Goal: Task Accomplishment & Management: Complete application form

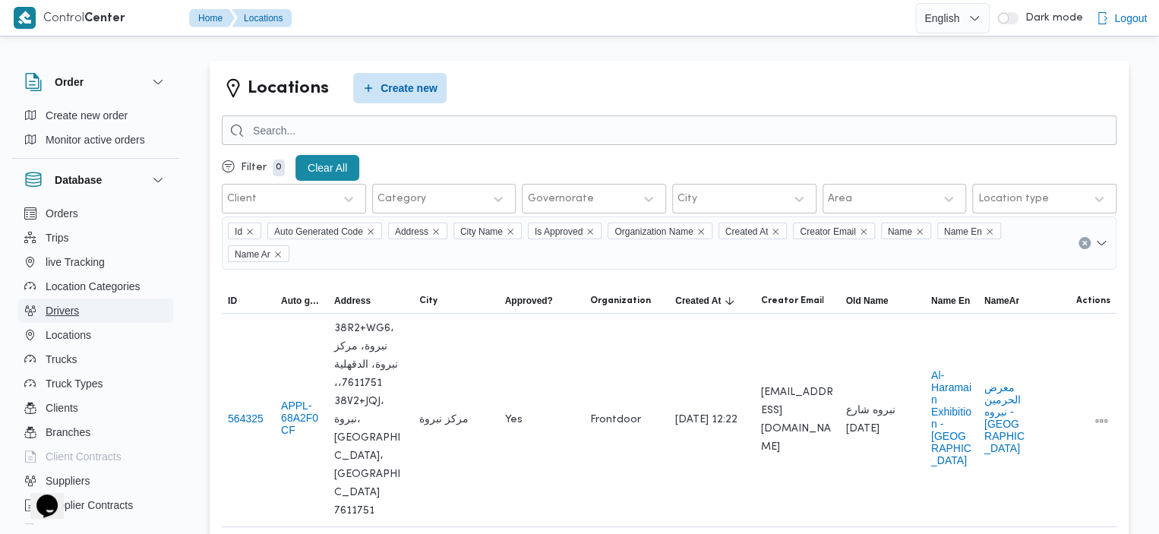
click at [84, 308] on button "Drivers" at bounding box center [95, 310] width 155 height 24
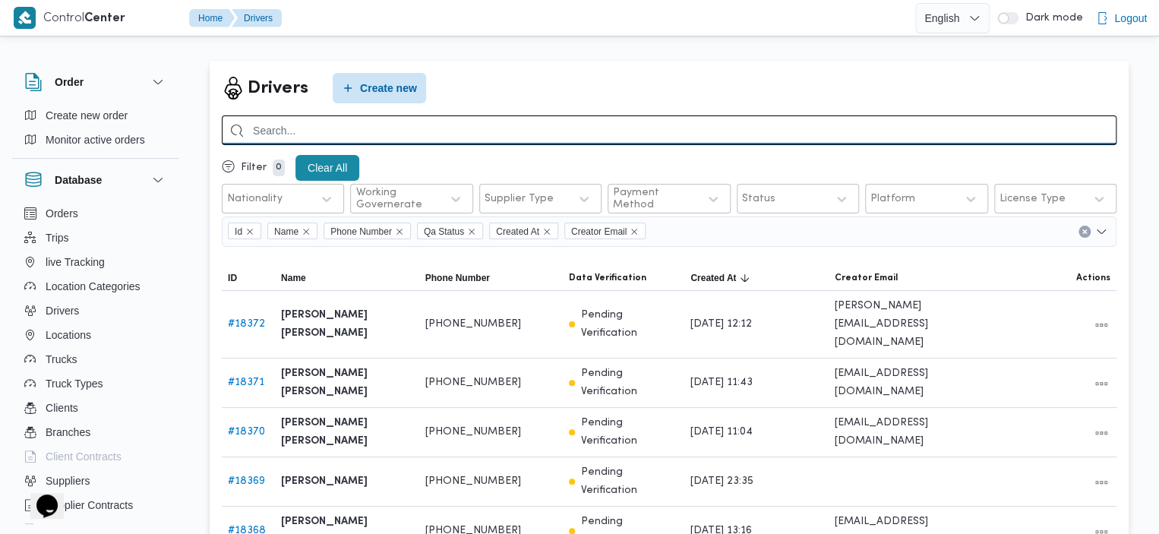
click at [388, 131] on input "search" at bounding box center [669, 130] width 895 height 30
type input "j"
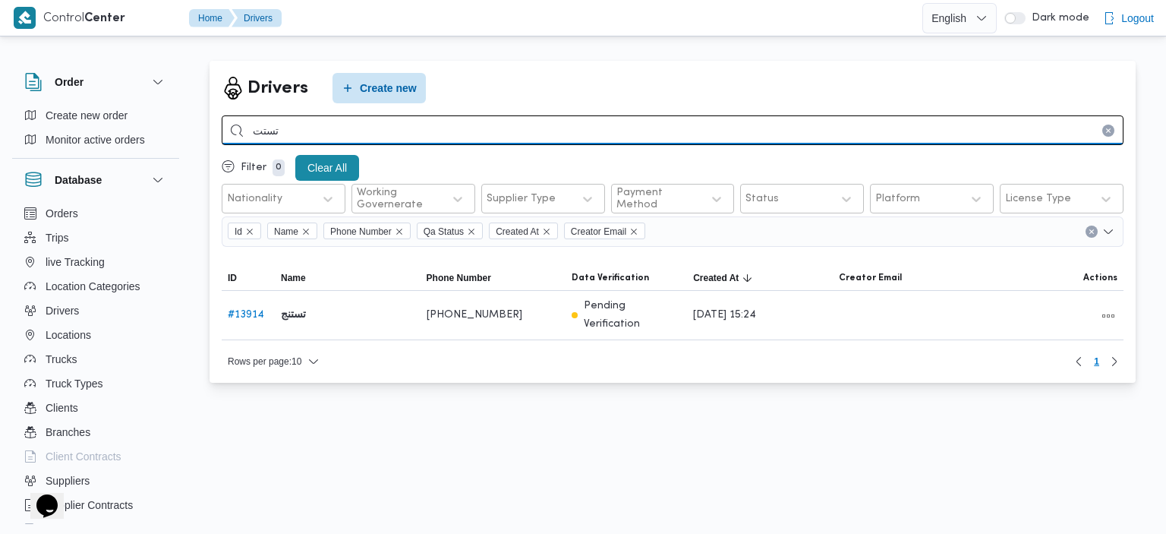
type input "تستت"
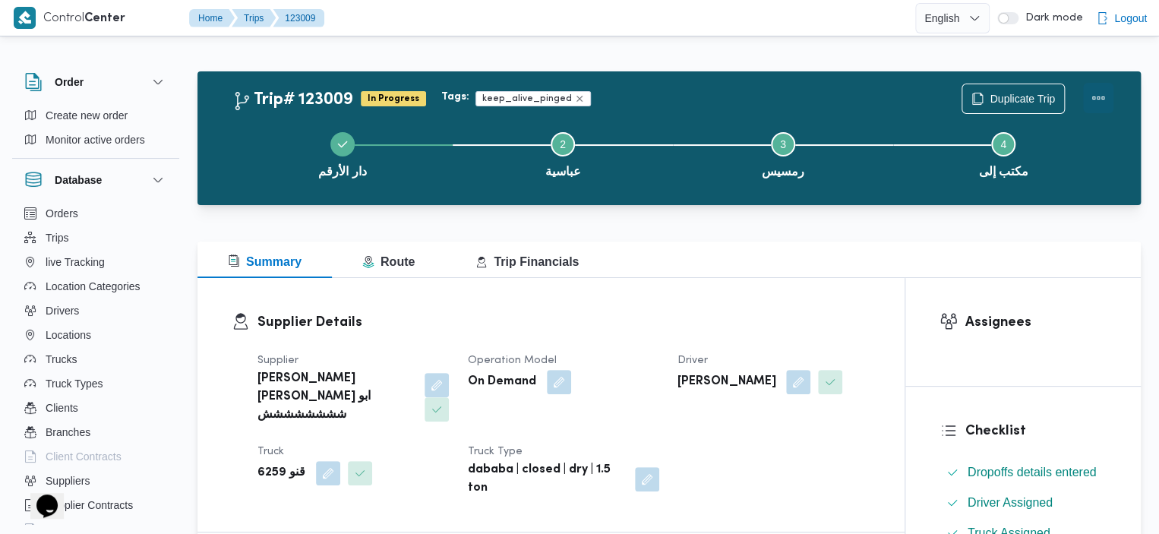
click at [1099, 98] on button "Actions" at bounding box center [1098, 98] width 30 height 30
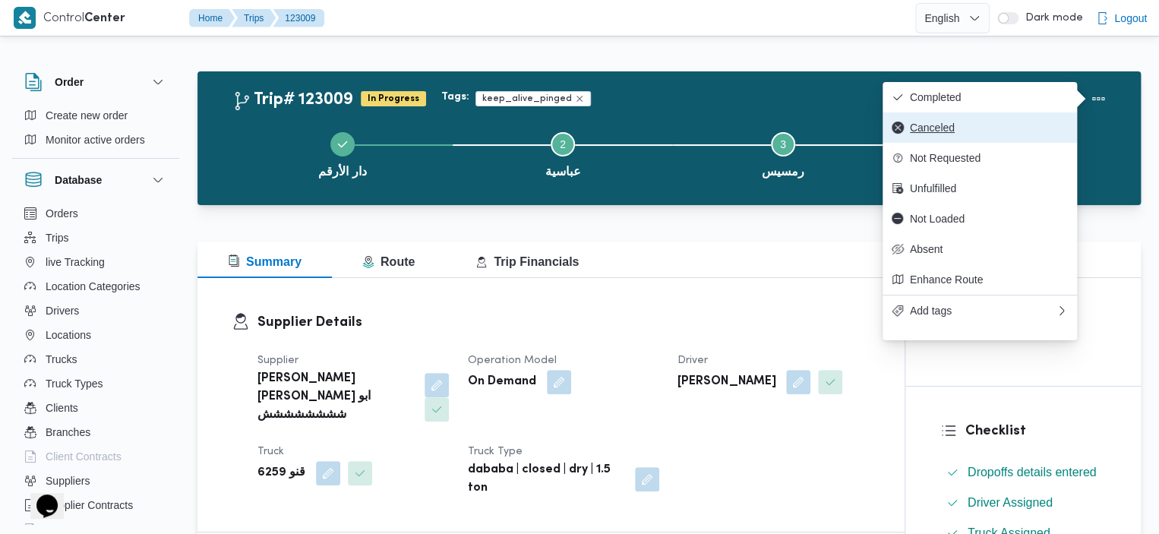
click at [979, 138] on button "Canceled" at bounding box center [979, 127] width 194 height 30
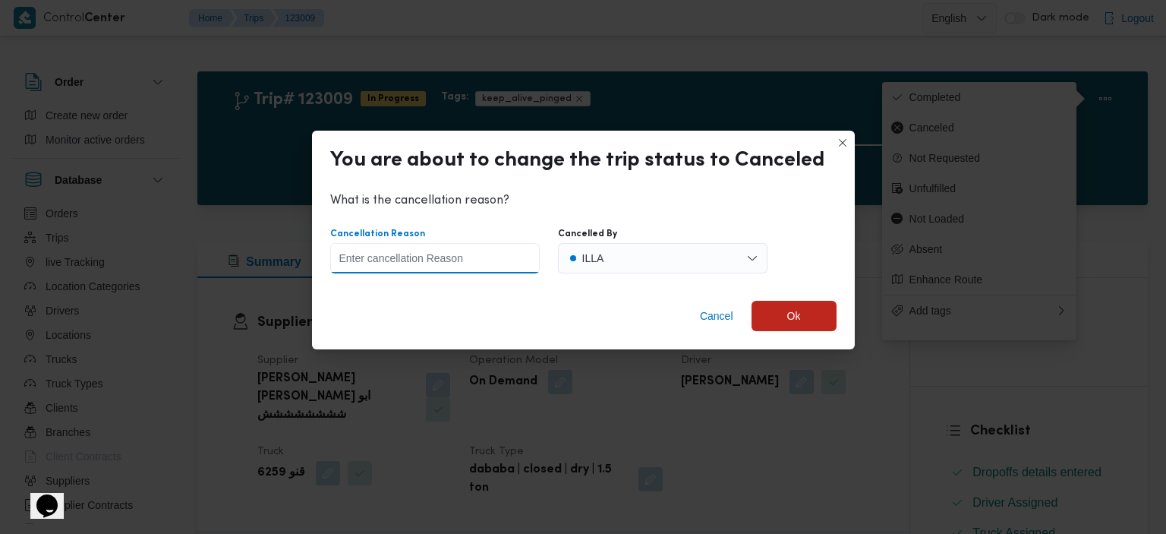
click at [510, 260] on input "Cancellation Reason" at bounding box center [435, 258] width 210 height 30
type input "."
click at [790, 324] on span "Ok" at bounding box center [794, 315] width 85 height 30
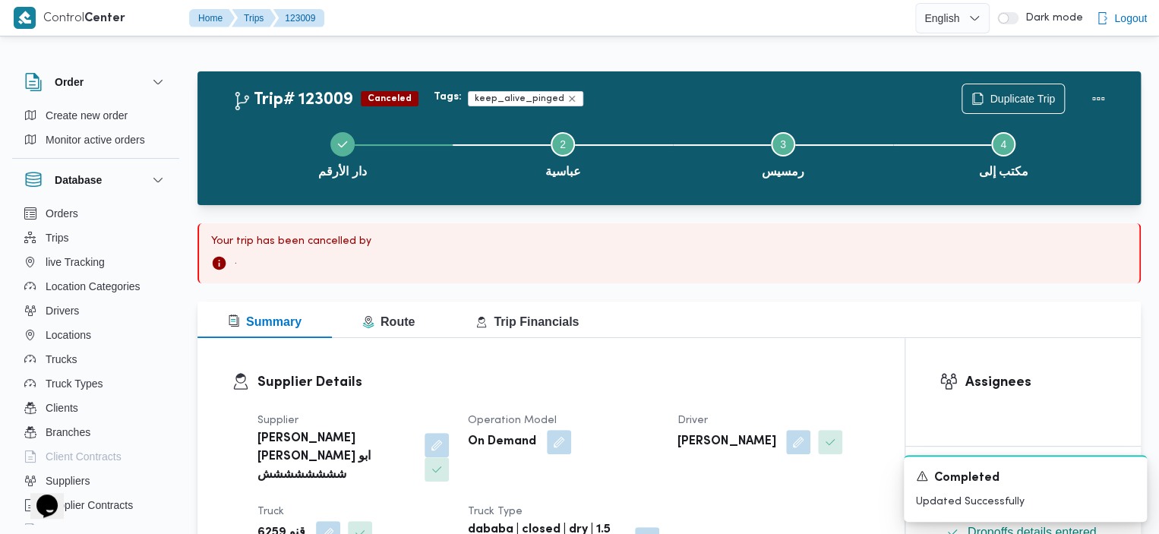
click at [714, 75] on div "Trip# 123009 Canceled Tags: keep_alive_pinged Duplicate Trip دار الأرقم Step 2 …" at bounding box center [668, 138] width 943 height 134
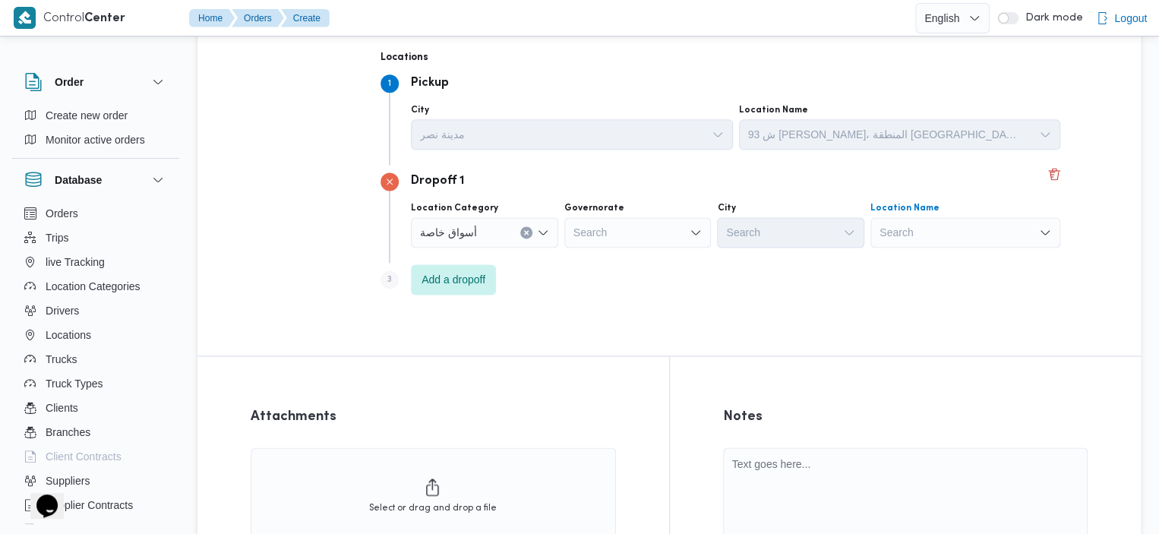
scroll to position [947, 0]
click at [870, 234] on div "Search" at bounding box center [965, 234] width 190 height 30
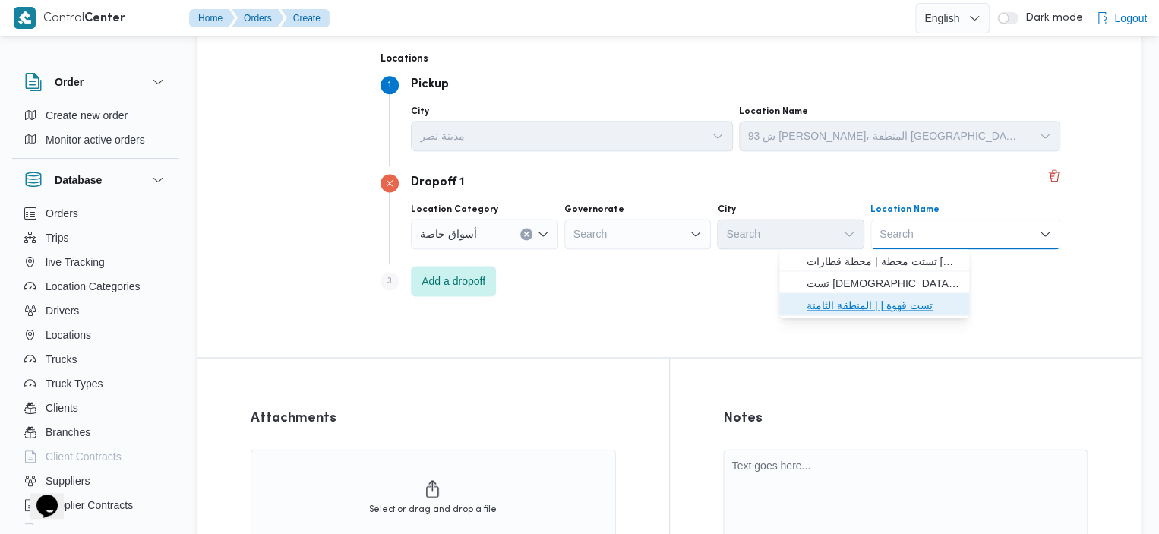
click at [866, 293] on span "تست قهوة | | المنطقة الثامنة" at bounding box center [874, 305] width 178 height 24
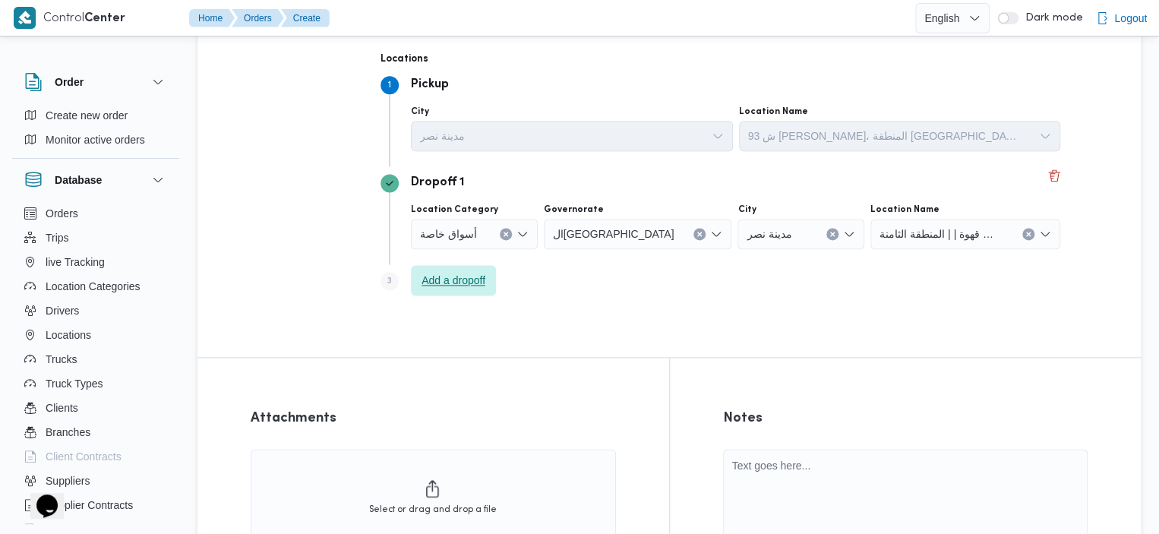
click at [451, 287] on span "Add a dropoff" at bounding box center [453, 280] width 64 height 18
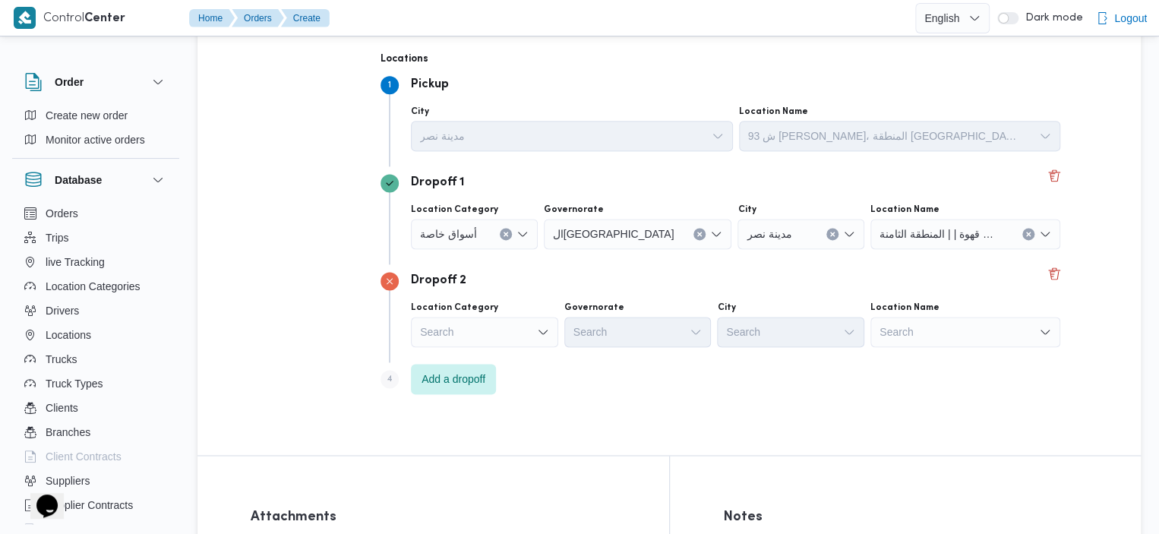
click at [918, 249] on div "Search" at bounding box center [965, 234] width 190 height 30
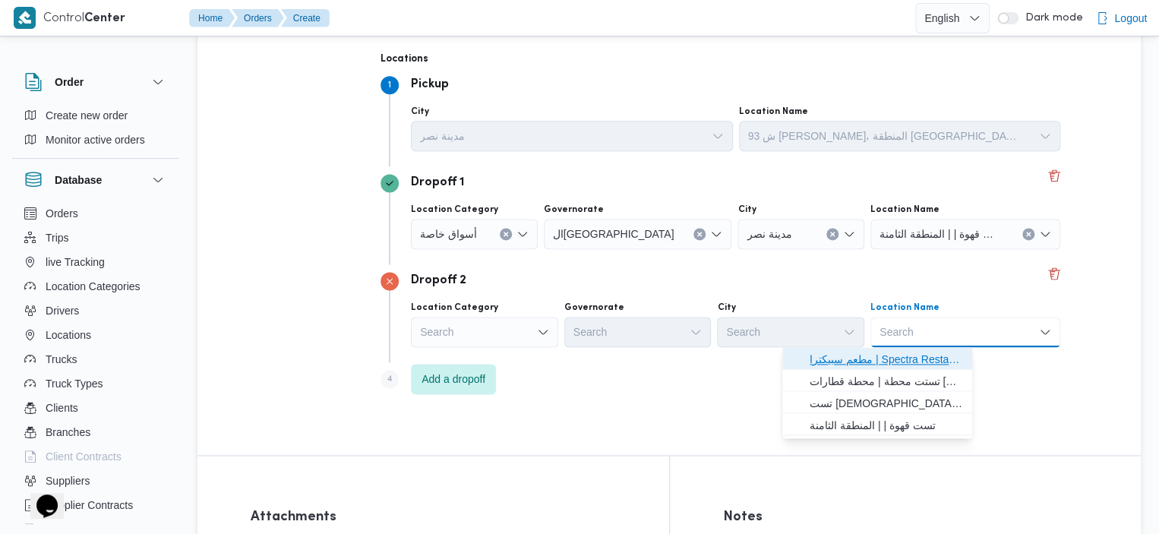
click at [919, 357] on span "مطعم سبيكترا | Spectra Restaurant (Shooting Club Branch) | الدقي" at bounding box center [885, 359] width 153 height 18
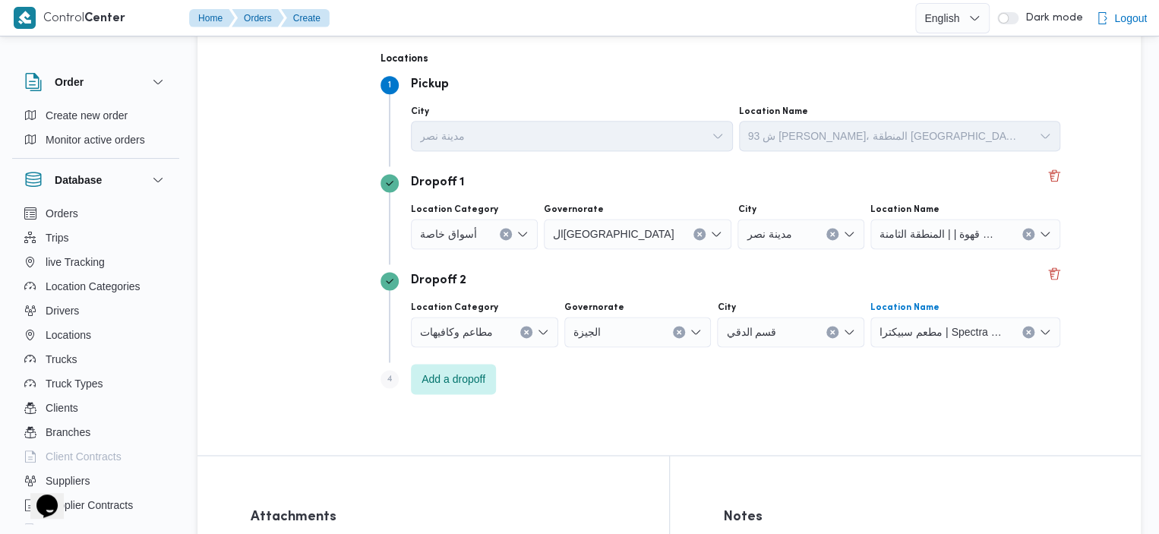
scroll to position [1224, 0]
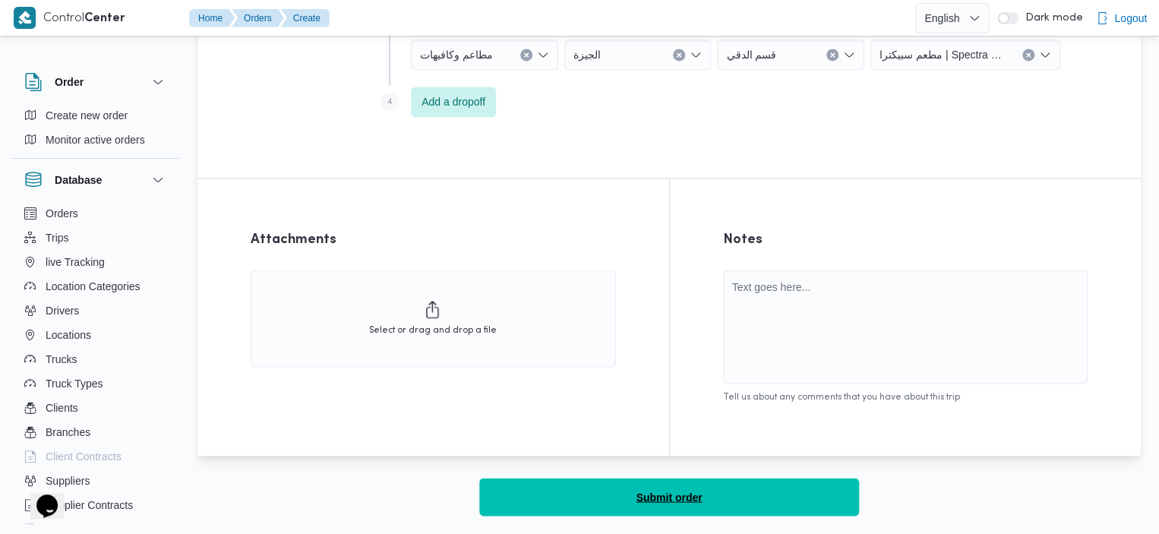
click at [819, 493] on button "Submit order" at bounding box center [669, 497] width 380 height 38
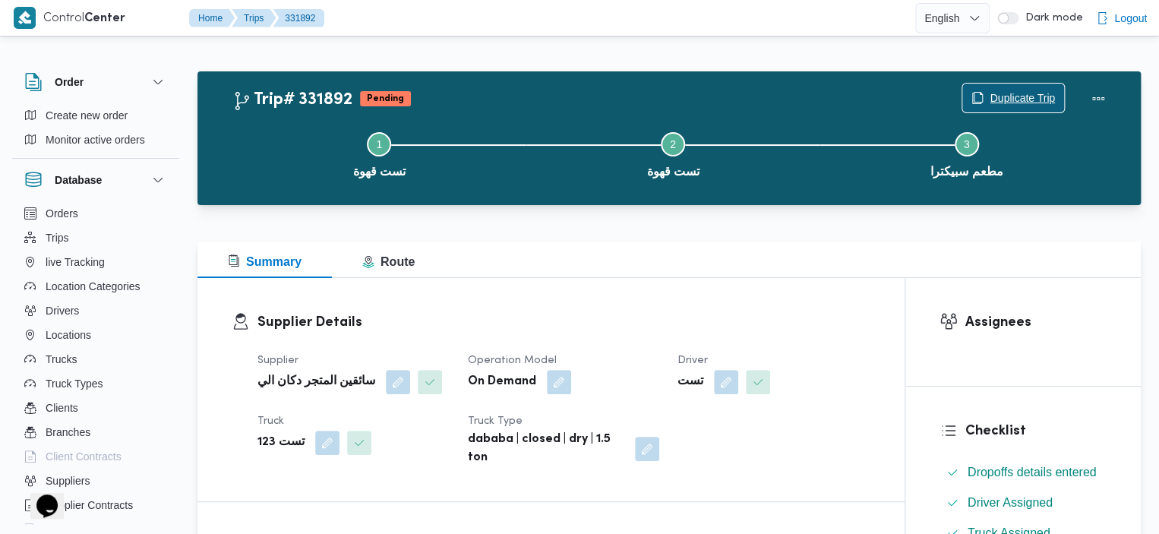
click at [1001, 90] on span "Duplicate Trip" at bounding box center [1021, 98] width 65 height 18
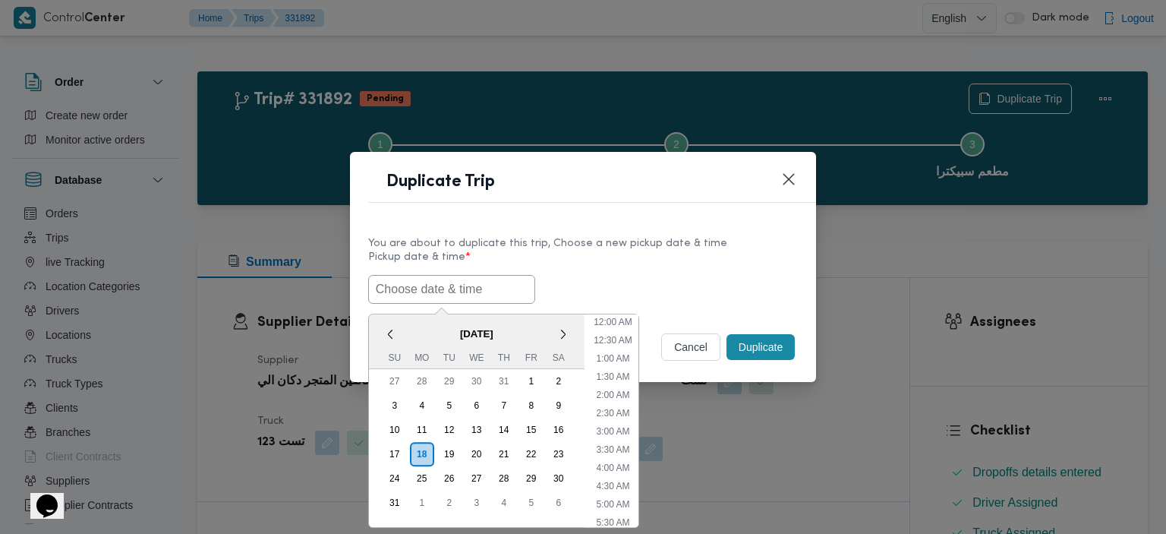
click at [471, 281] on input "text" at bounding box center [451, 289] width 167 height 29
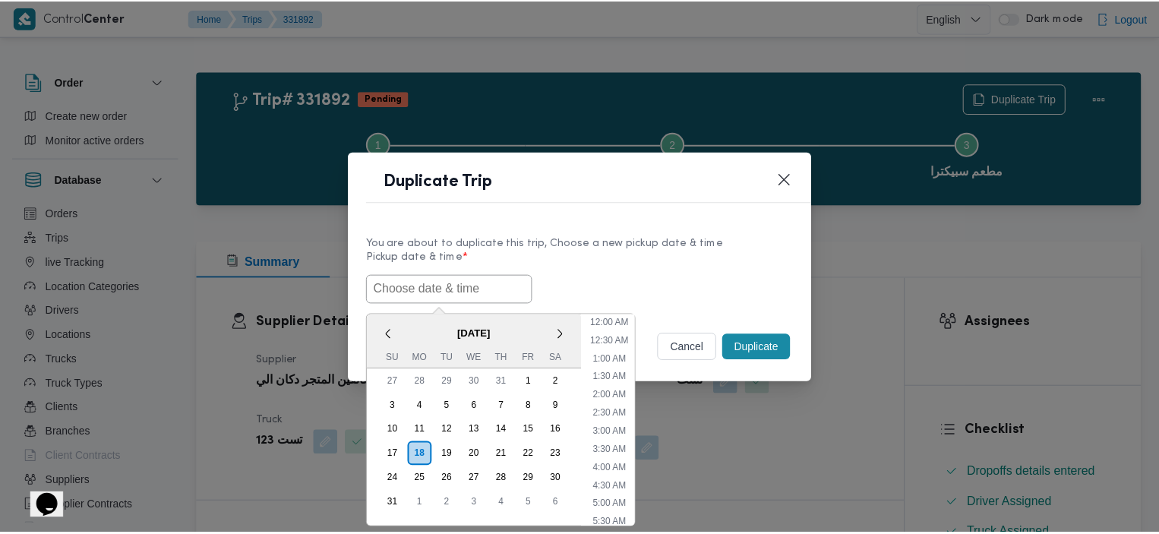
scroll to position [665, 0]
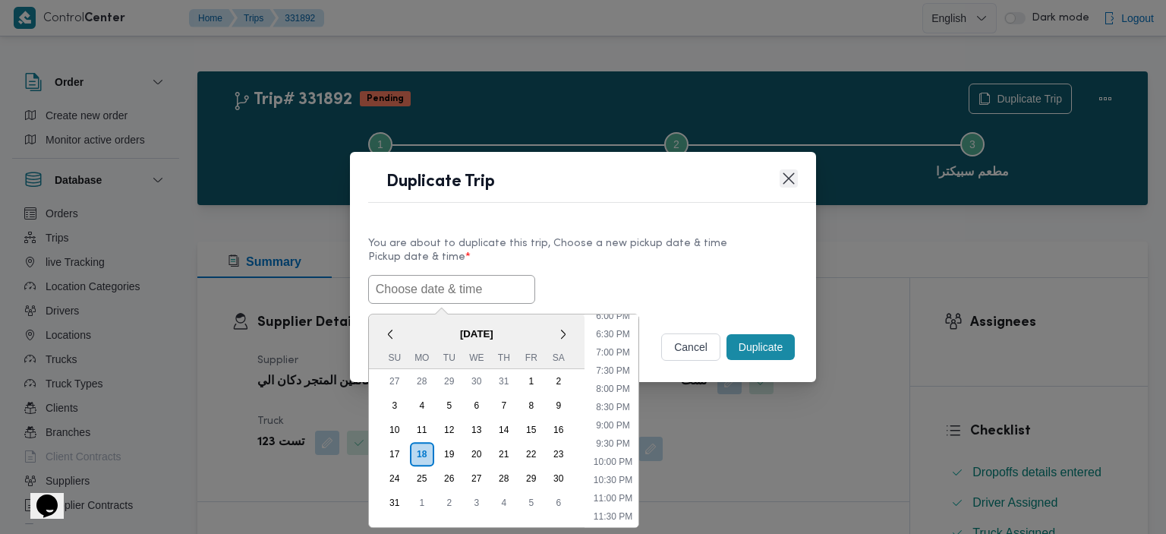
click at [784, 181] on button "Closes this modal window" at bounding box center [789, 178] width 18 height 18
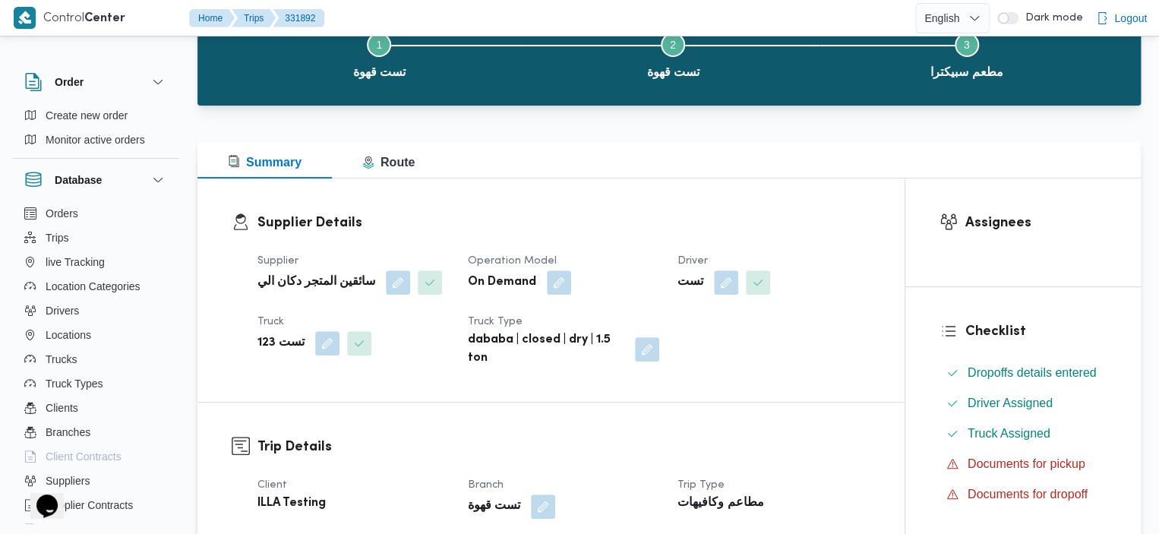
scroll to position [0, 0]
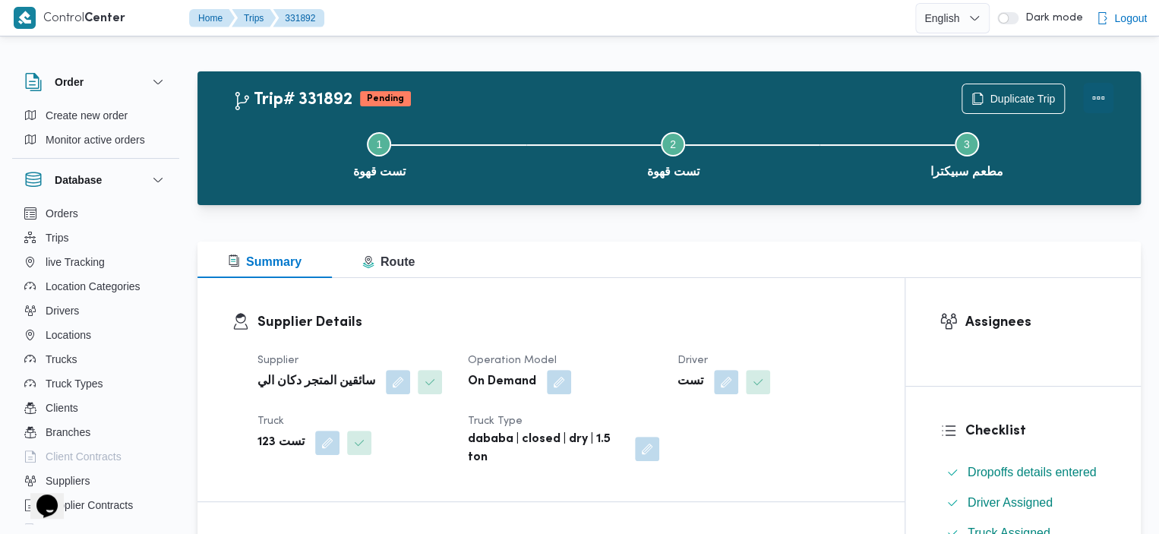
click at [1099, 96] on button "Actions" at bounding box center [1098, 98] width 30 height 30
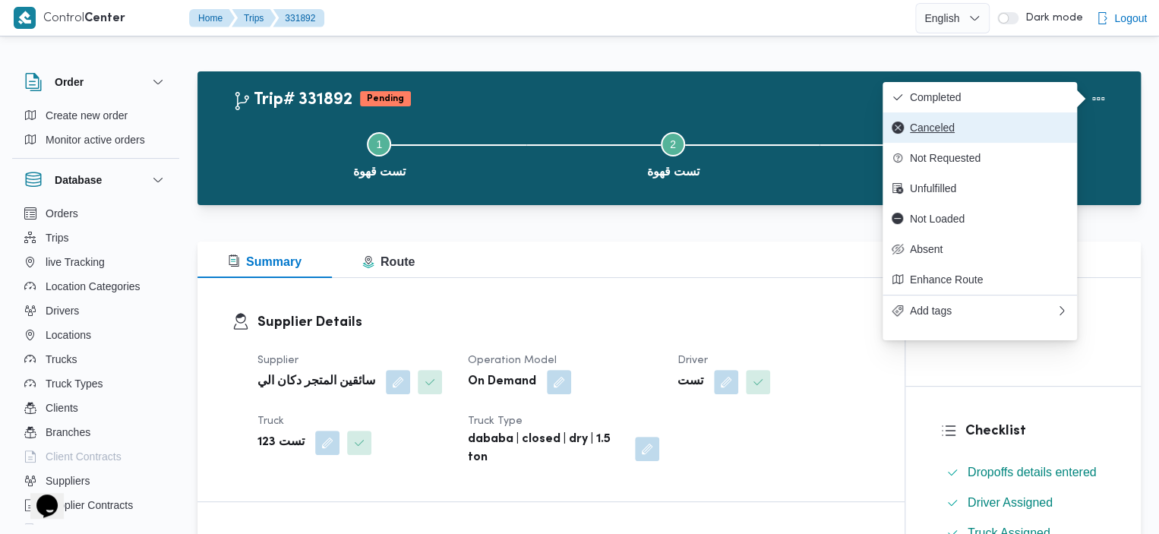
click at [985, 134] on span "Canceled" at bounding box center [989, 127] width 158 height 12
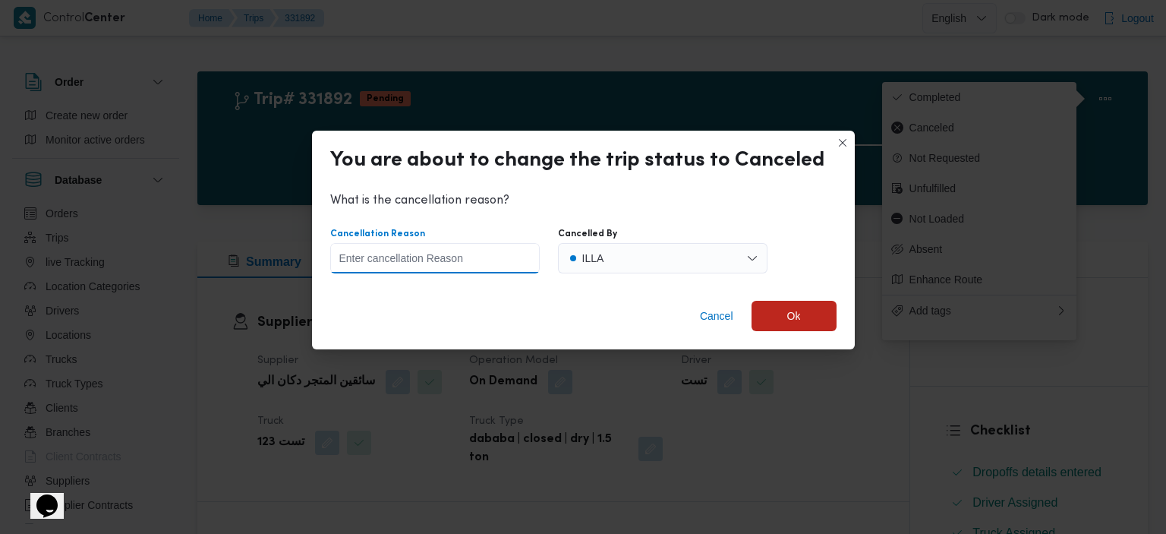
click at [495, 260] on input "Cancellation Reason" at bounding box center [435, 258] width 210 height 30
type input "تستنج"
click at [781, 306] on span "Ok" at bounding box center [794, 315] width 85 height 30
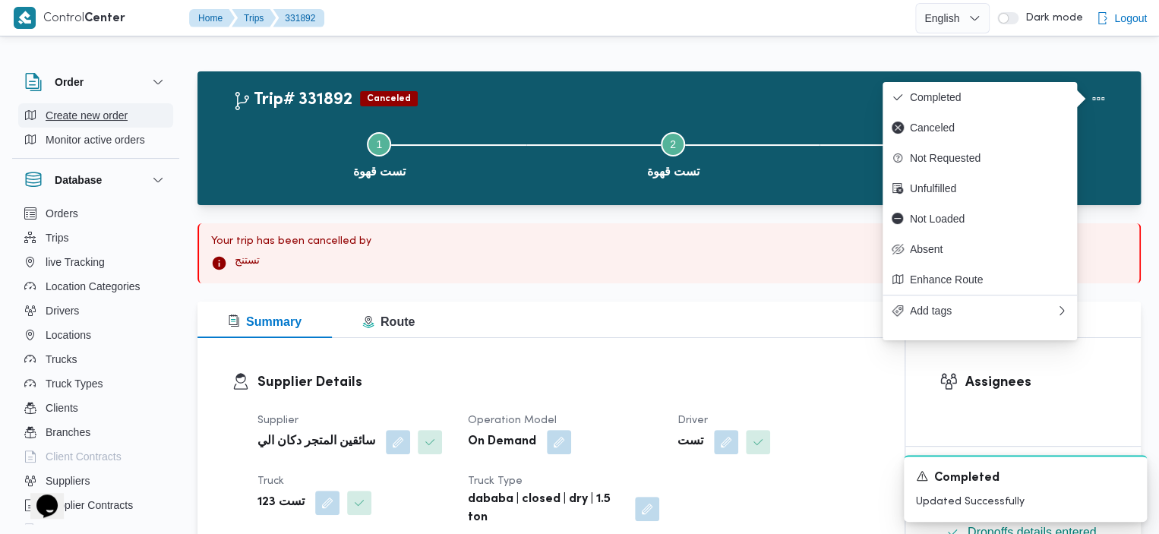
click at [110, 114] on span "Create new order" at bounding box center [87, 115] width 82 height 18
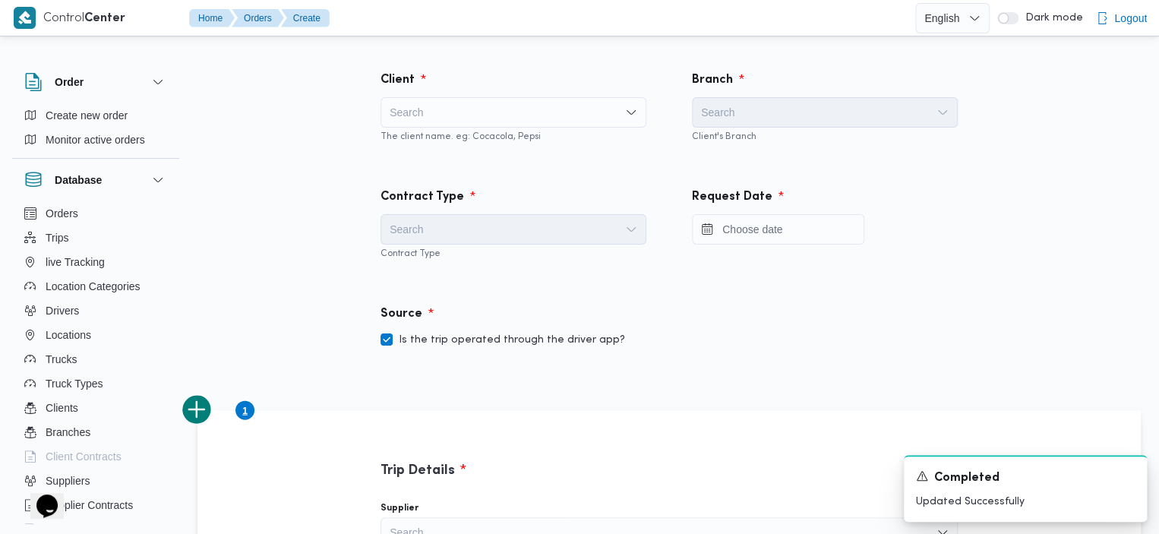
click at [468, 107] on div "Search" at bounding box center [513, 112] width 266 height 30
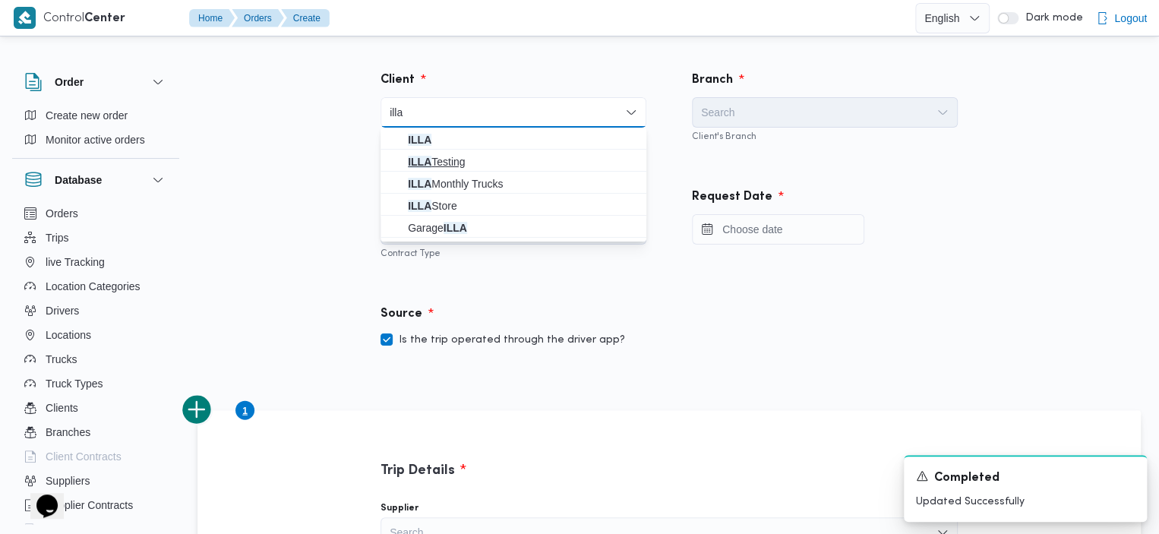
type input "illa"
click at [497, 157] on span "ILLA Testing" at bounding box center [522, 162] width 229 height 18
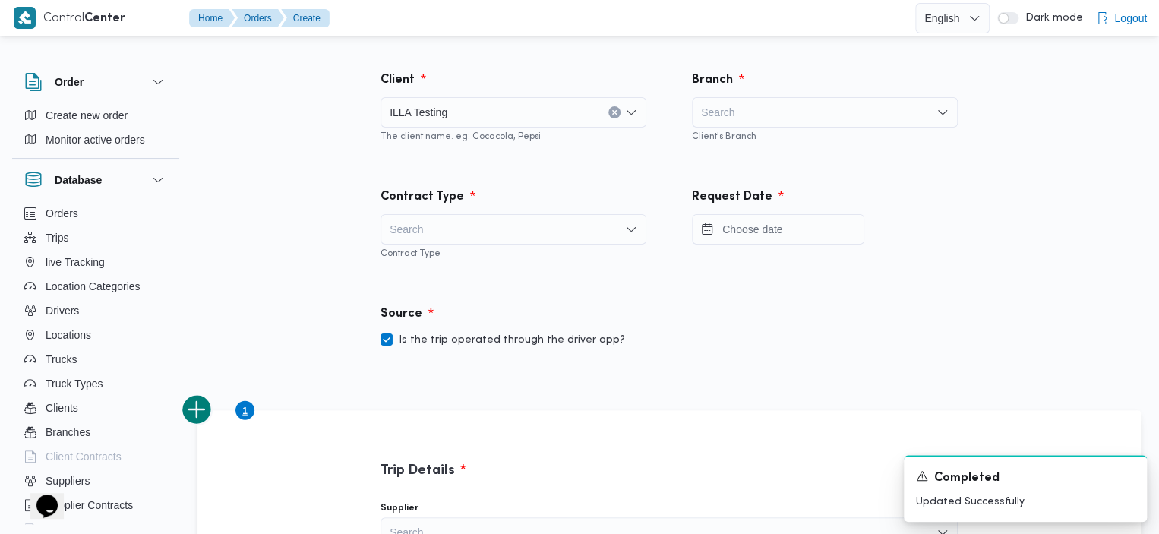
click at [753, 117] on div "Search" at bounding box center [825, 112] width 266 height 30
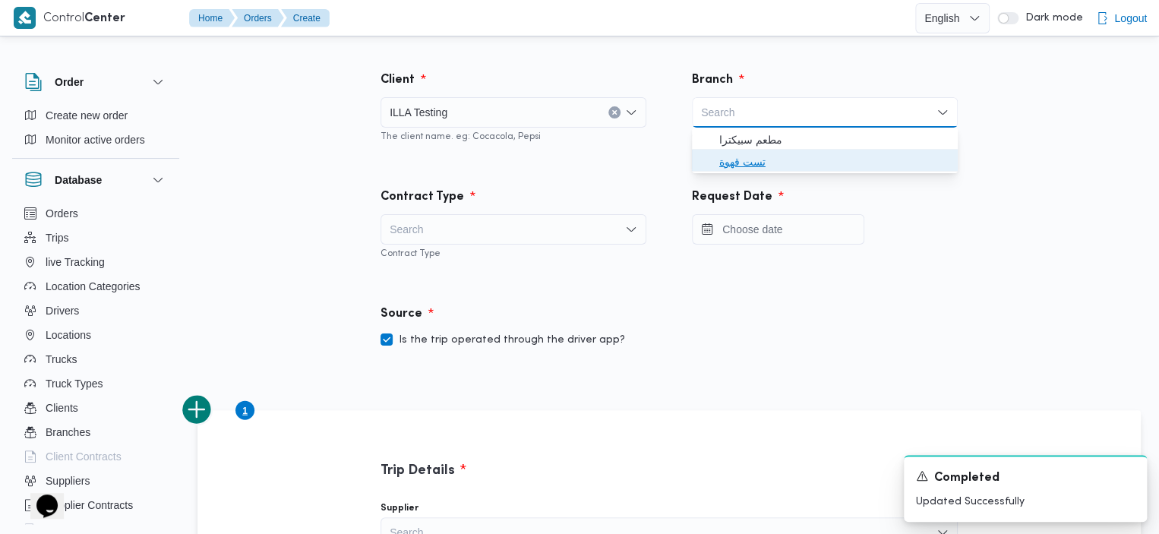
click at [753, 163] on span "تست قهوة" at bounding box center [833, 162] width 229 height 18
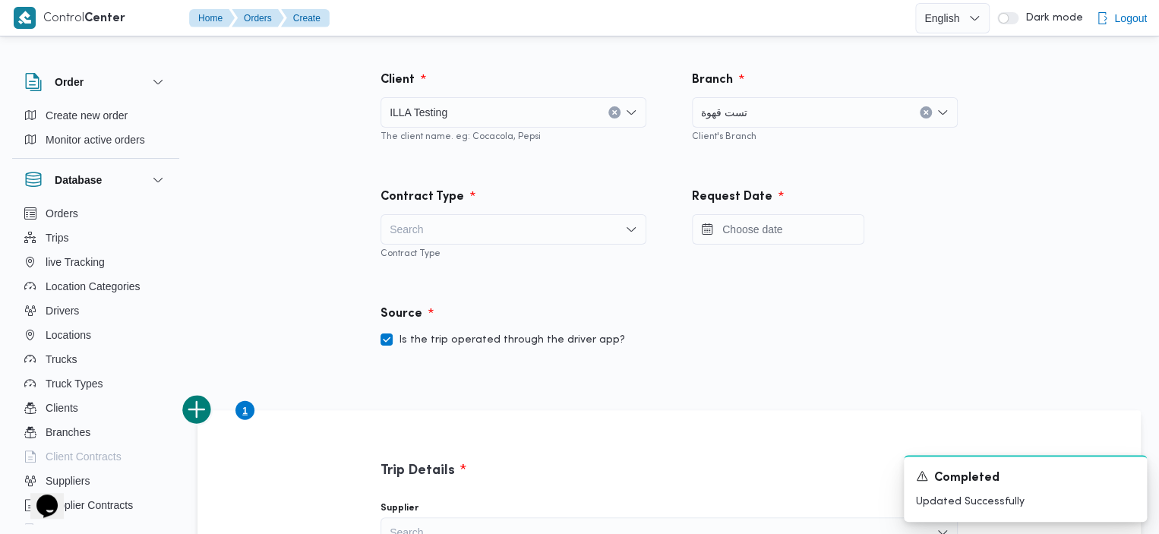
click at [501, 239] on div "Search" at bounding box center [513, 229] width 266 height 30
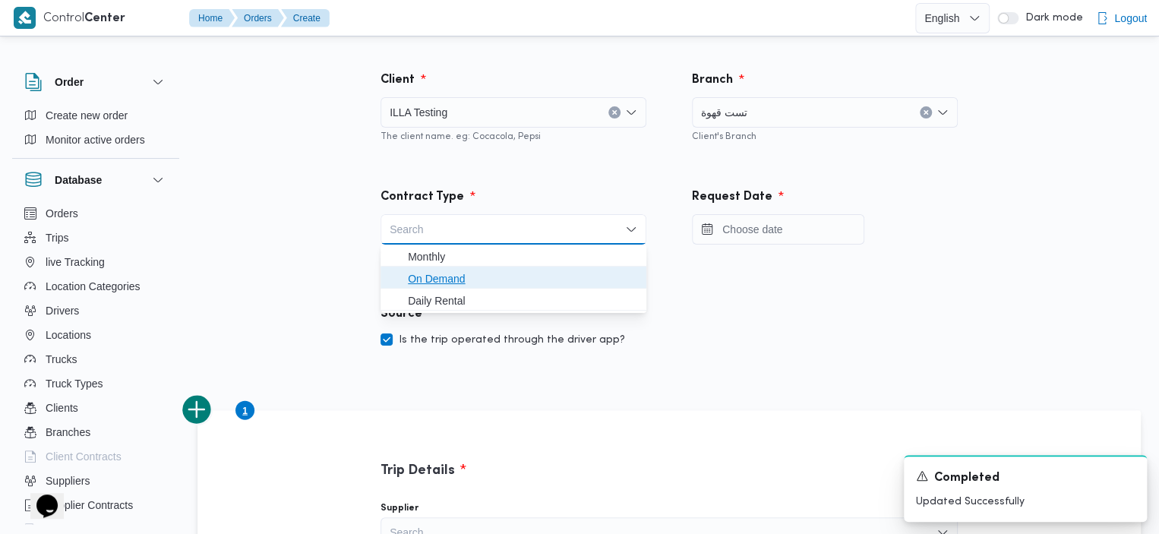
click at [472, 276] on span "On Demand" at bounding box center [522, 279] width 229 height 18
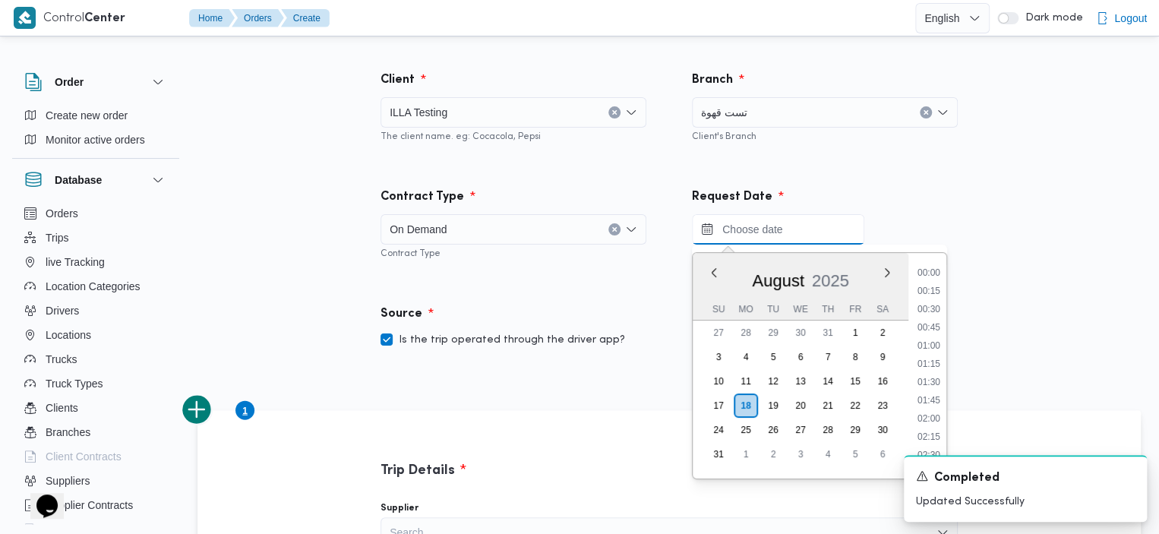
click at [743, 227] on input "Press the down key to enter a popover containing a calendar. Press the escape k…" at bounding box center [778, 229] width 172 height 30
click at [932, 380] on li "22:30" at bounding box center [928, 376] width 35 height 15
type input "18/08/2025 22:30"
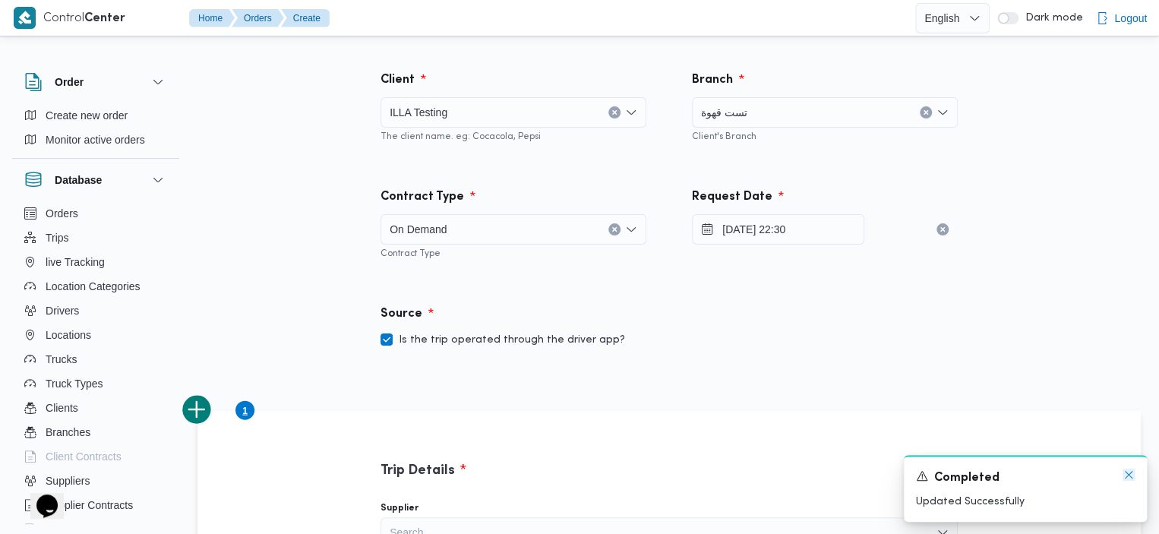
click at [1125, 471] on icon "Dismiss toast" at bounding box center [1128, 475] width 12 height 12
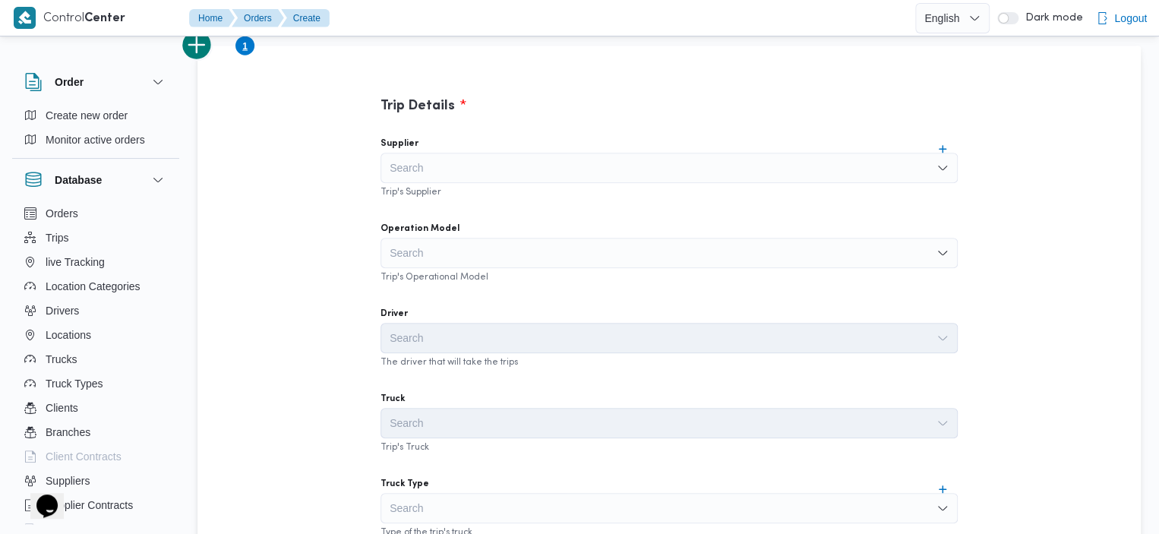
scroll to position [342, 0]
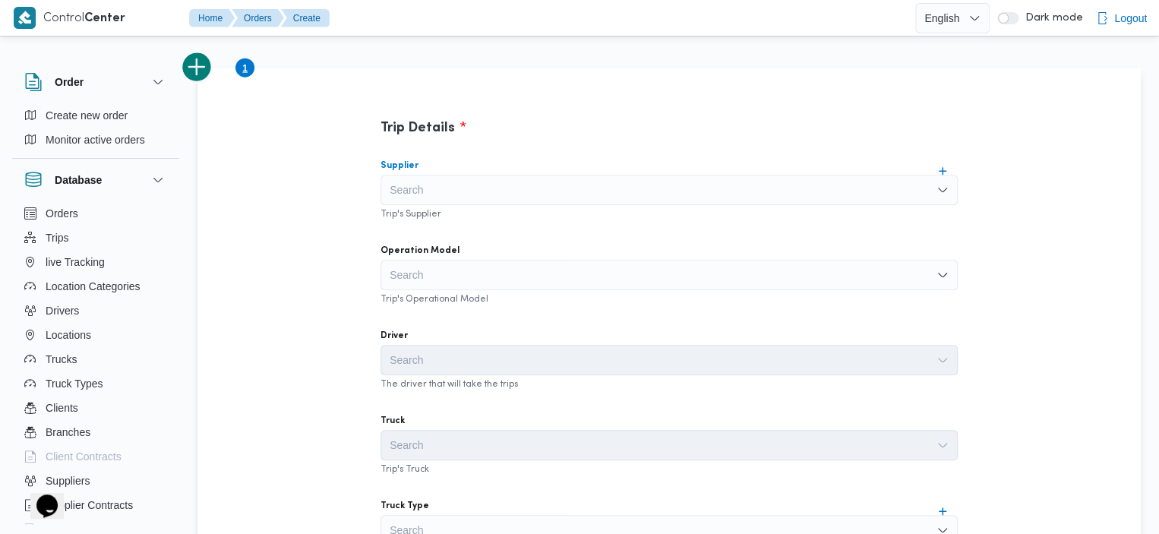
click at [635, 175] on div "Search" at bounding box center [668, 190] width 577 height 30
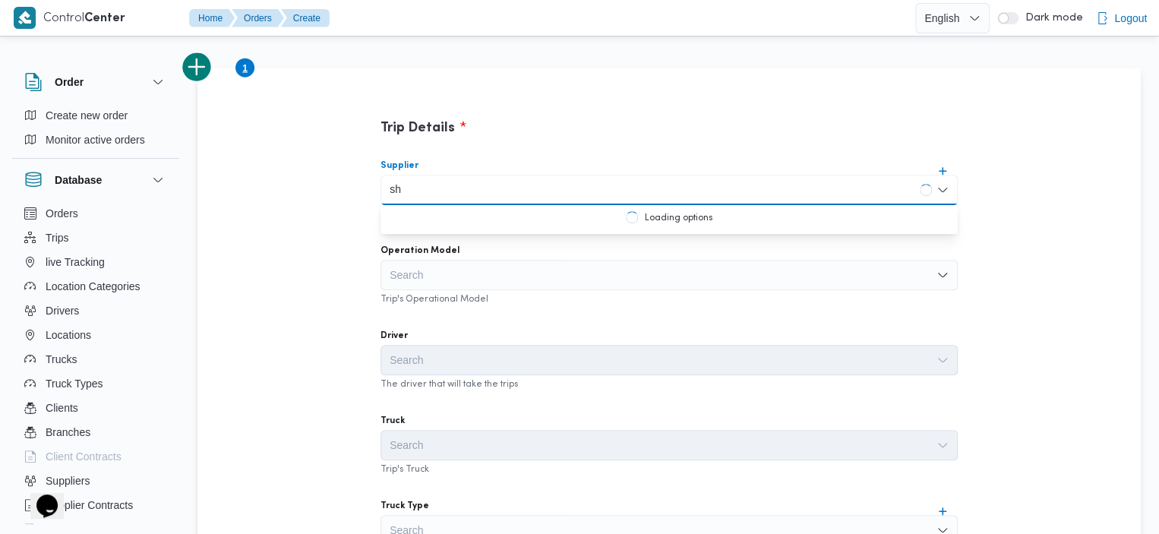
type input "s"
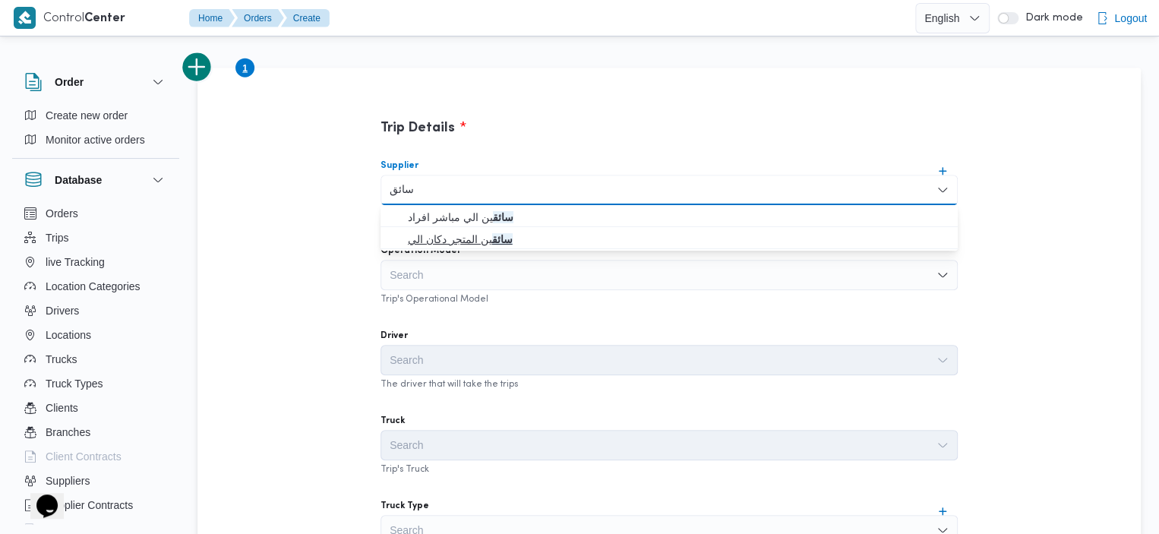
type input "سائق"
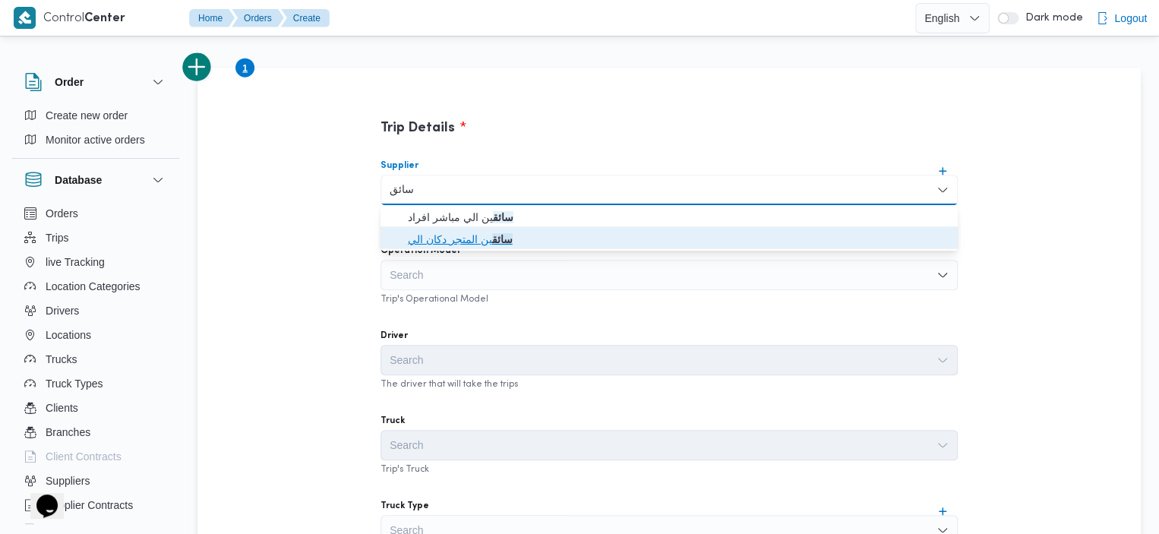
click at [529, 239] on span "سائق ين المتجر دكان الي" at bounding box center [678, 239] width 541 height 18
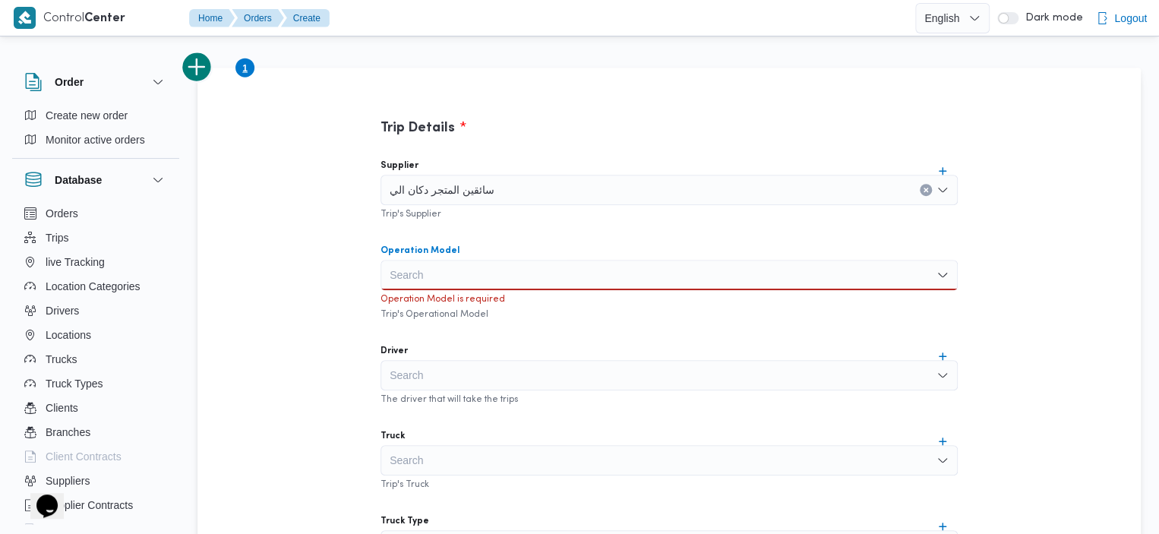
click at [538, 267] on div "Search" at bounding box center [668, 275] width 577 height 30
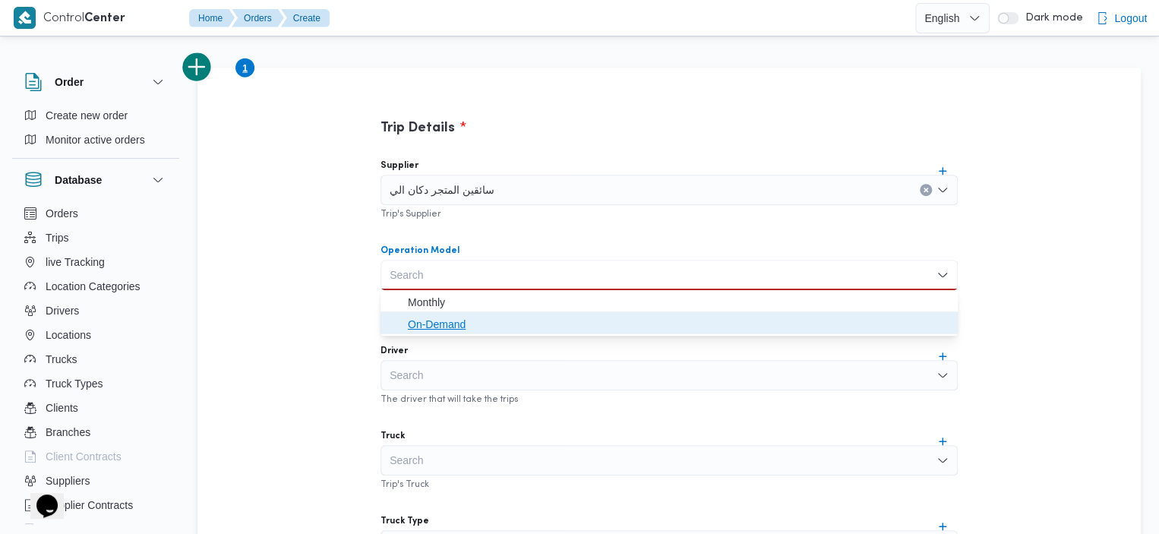
click at [465, 327] on span "On-Demand" at bounding box center [678, 324] width 541 height 18
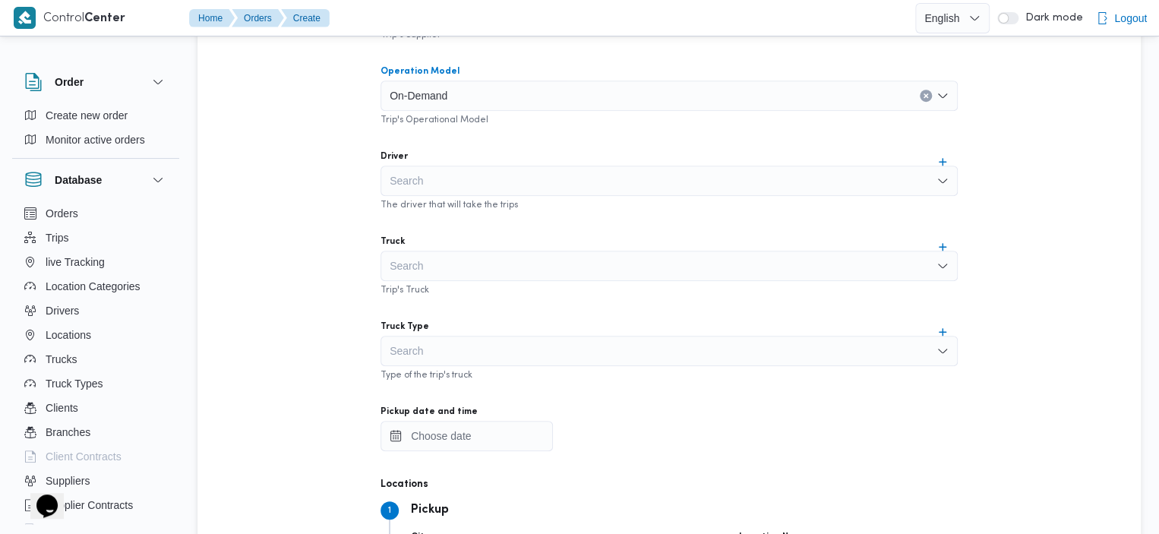
scroll to position [525, 0]
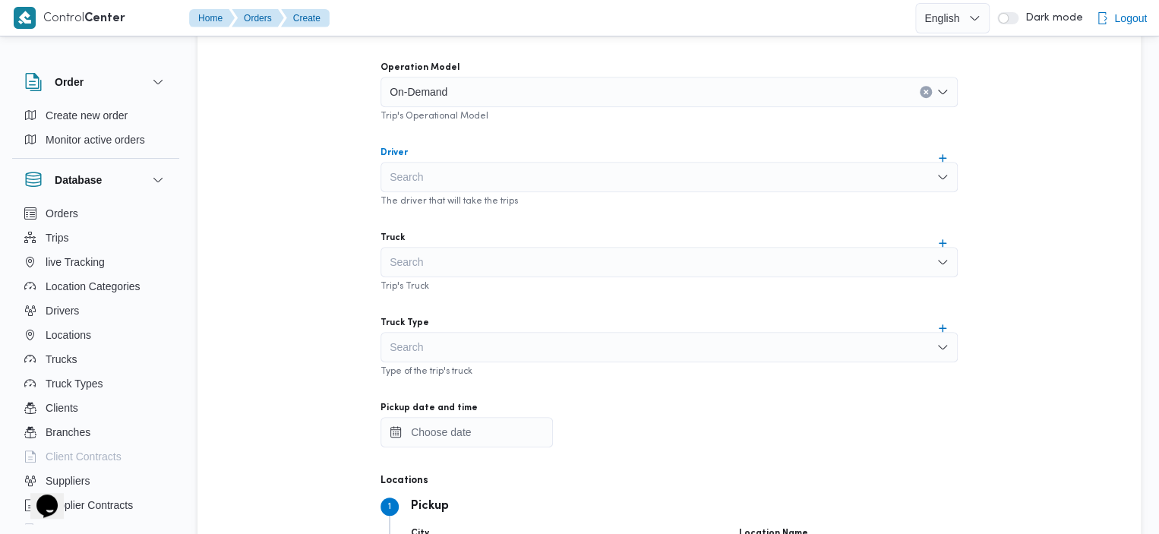
click at [699, 175] on div "Search" at bounding box center [668, 177] width 577 height 30
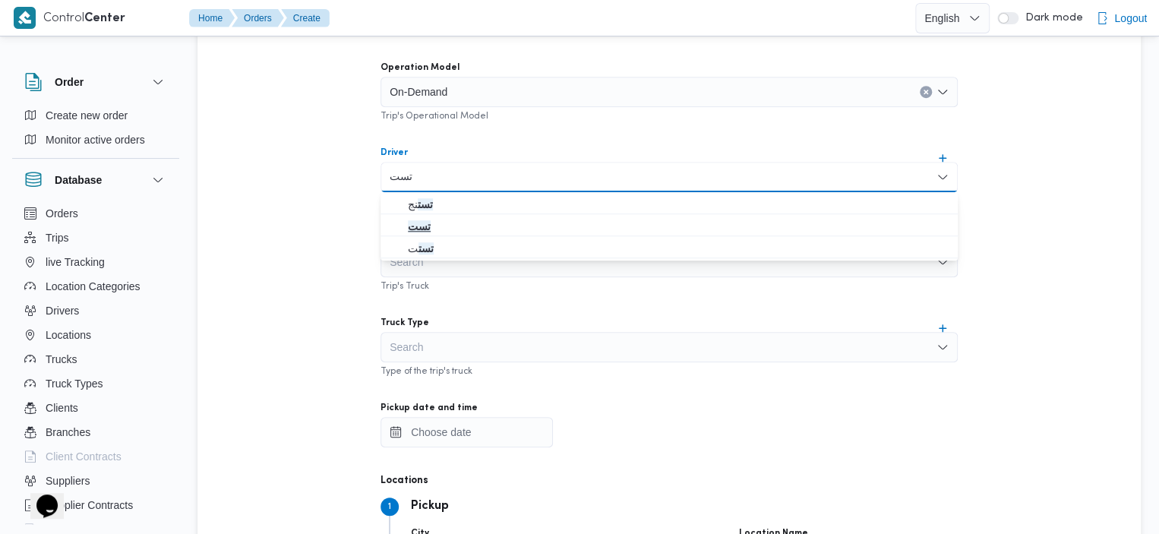
type input "تست"
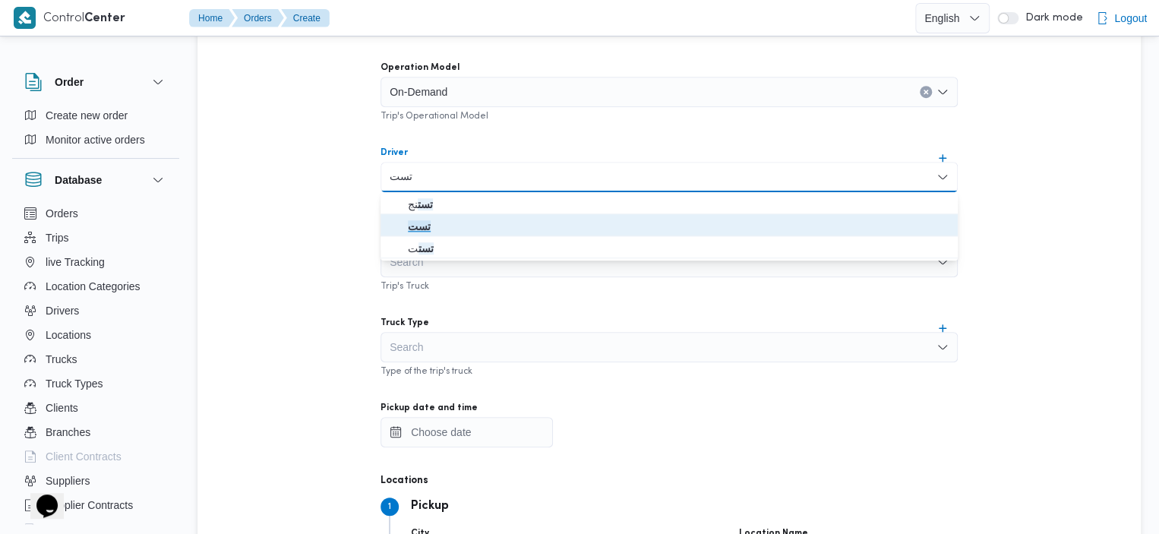
click at [479, 226] on span "تست" at bounding box center [678, 226] width 541 height 18
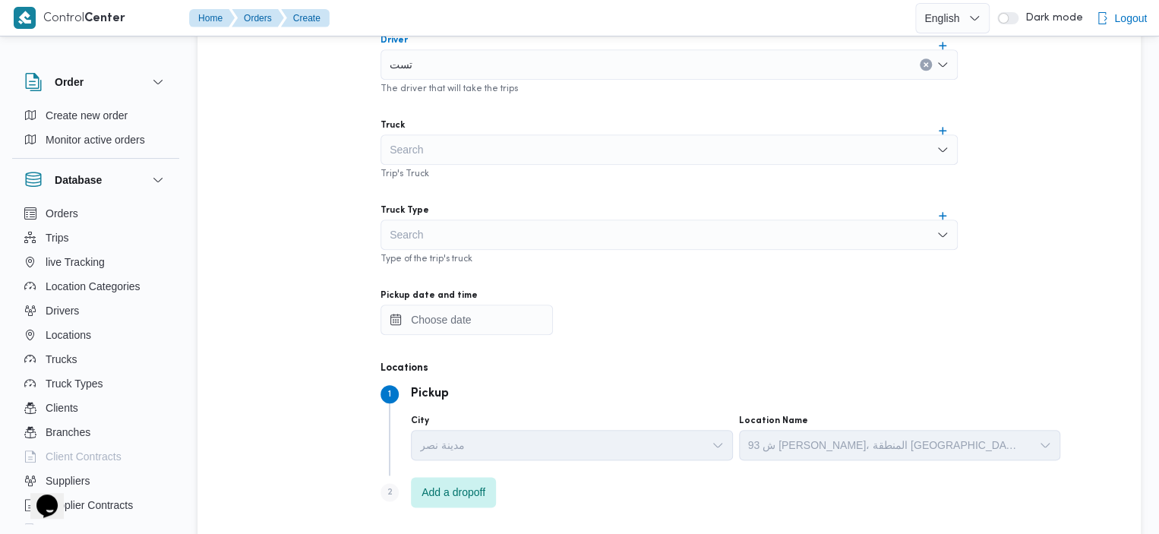
scroll to position [639, 0]
click at [697, 152] on div "Search" at bounding box center [668, 148] width 577 height 30
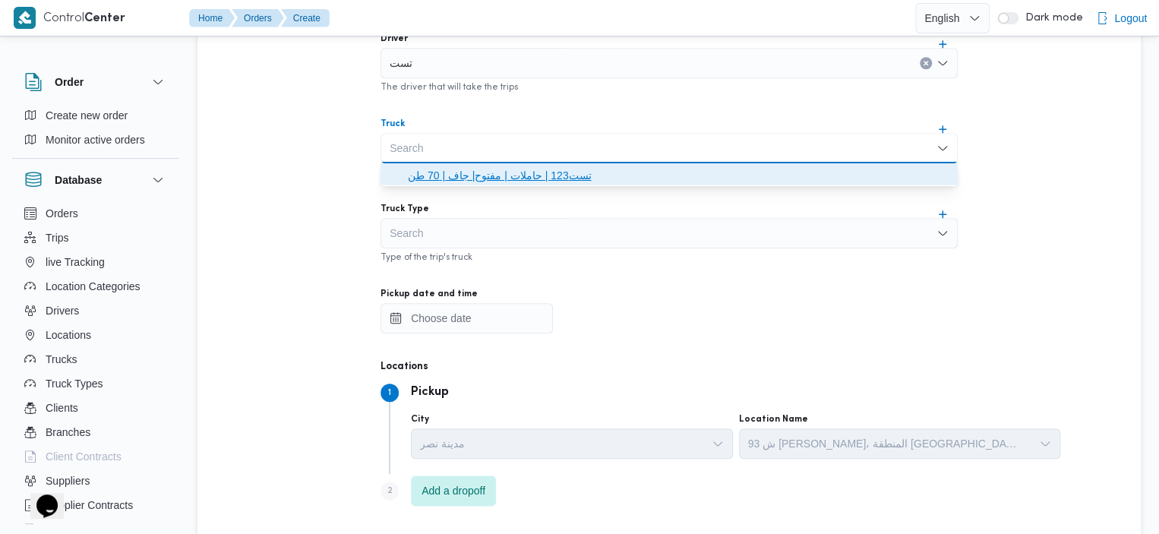
click at [516, 175] on span "تست123 | حاملات | مفتوح| جاف | 70 طن" at bounding box center [678, 175] width 541 height 18
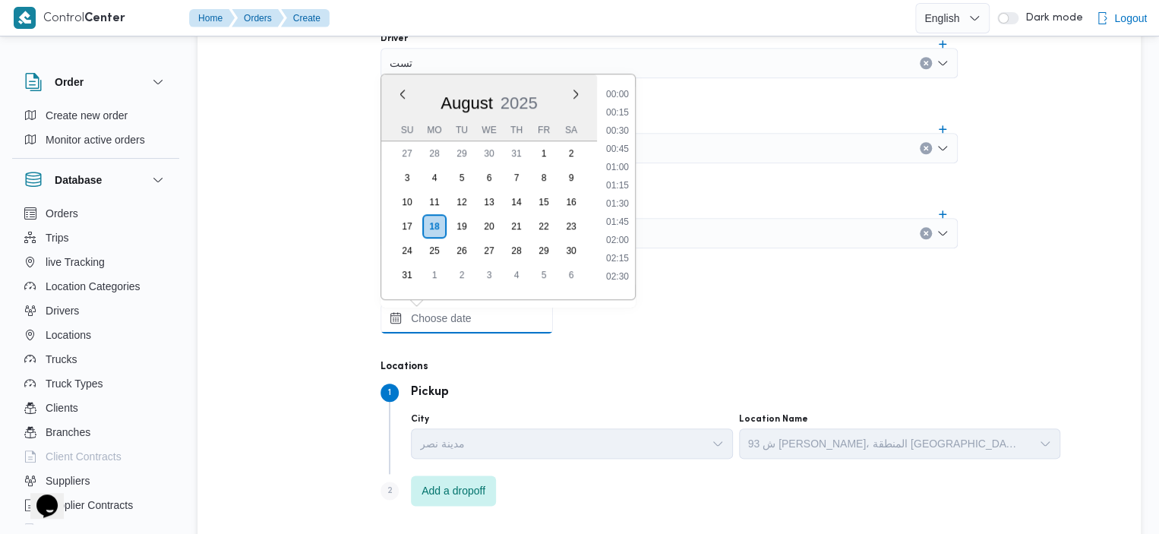
click at [452, 313] on input "Pickup date and time" at bounding box center [466, 318] width 172 height 30
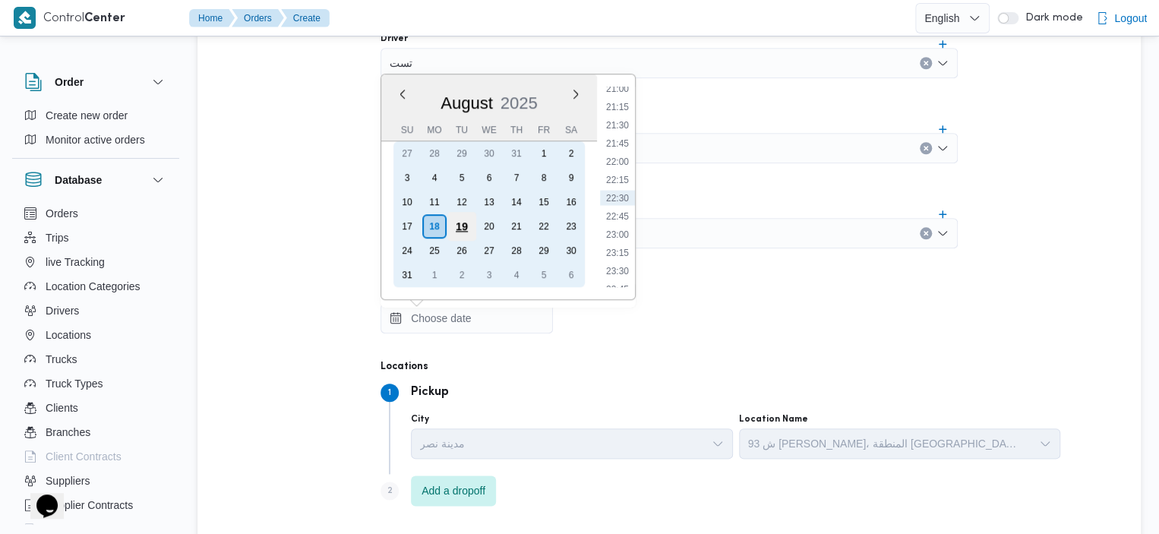
click at [458, 224] on div "19" at bounding box center [461, 226] width 29 height 29
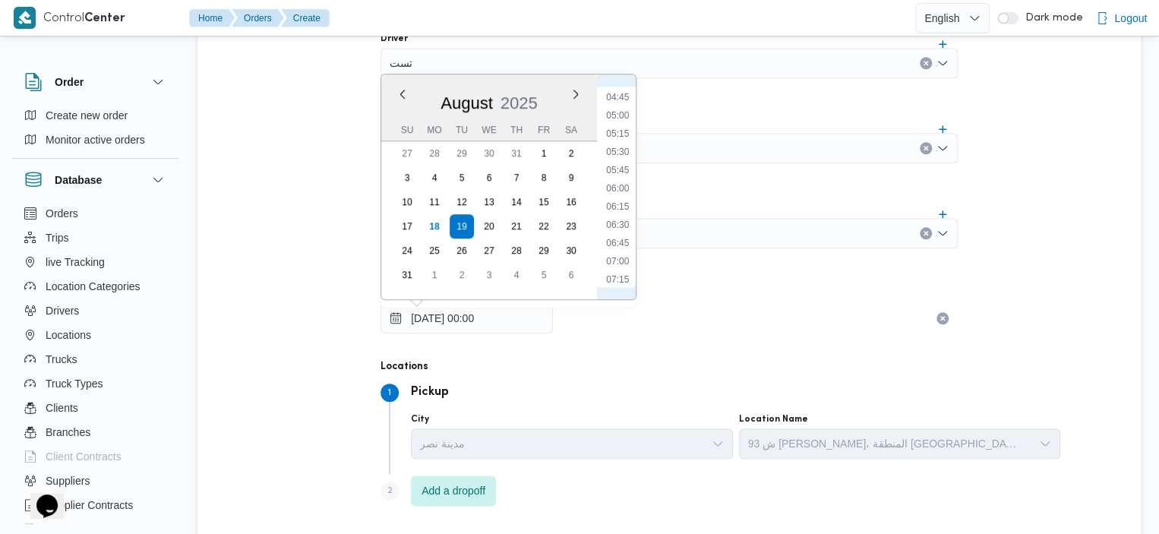
scroll to position [516, 0]
click at [617, 272] on li "09:30" at bounding box center [617, 270] width 35 height 15
type input "19/08/2025 09:30"
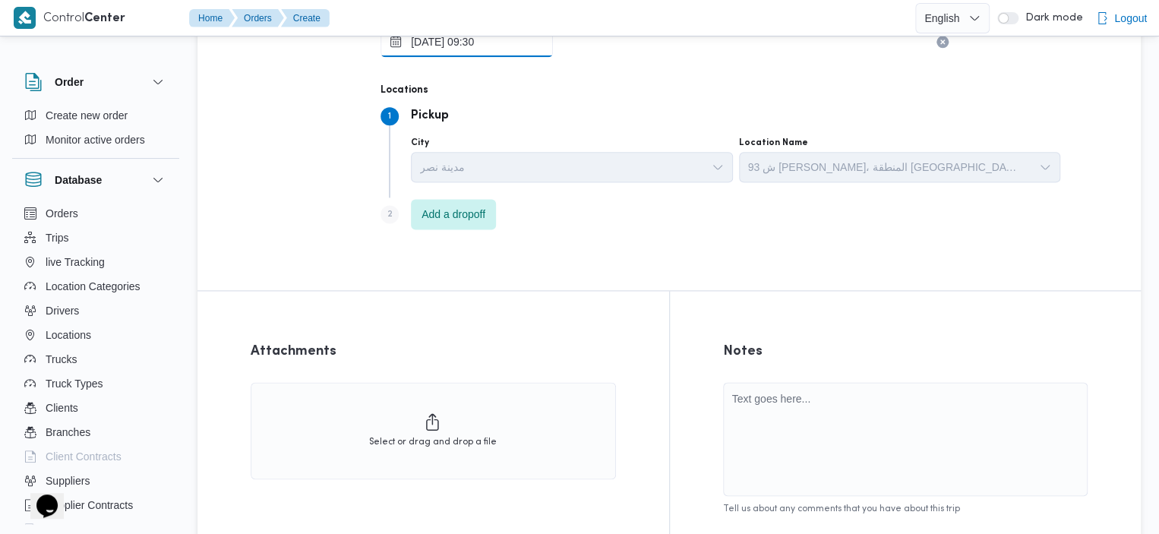
scroll to position [908, 0]
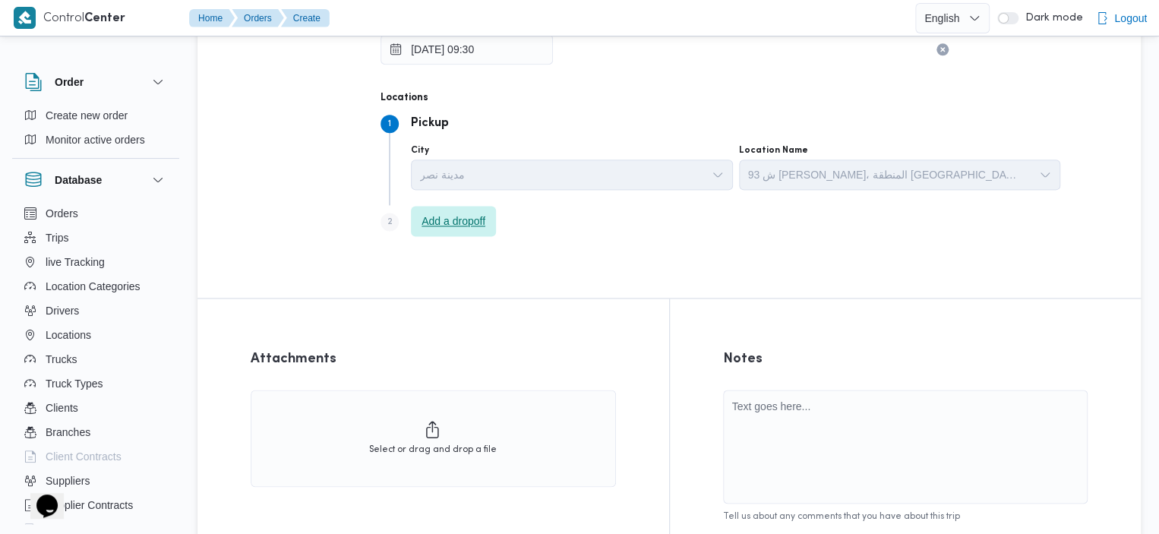
click at [483, 225] on span "Add a dropoff" at bounding box center [453, 221] width 64 height 18
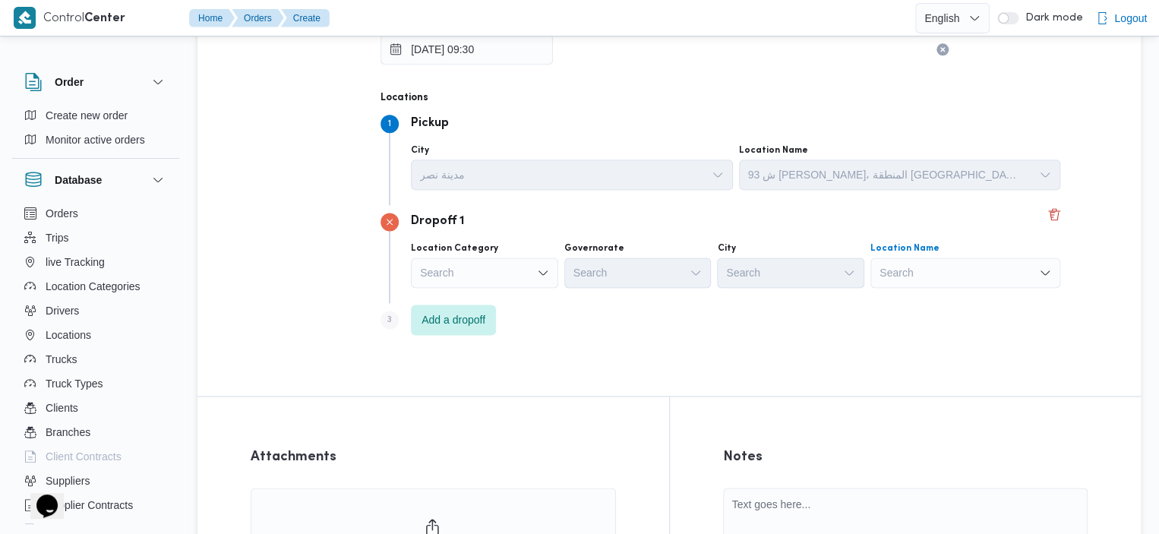
click at [870, 267] on div "Search" at bounding box center [965, 272] width 190 height 30
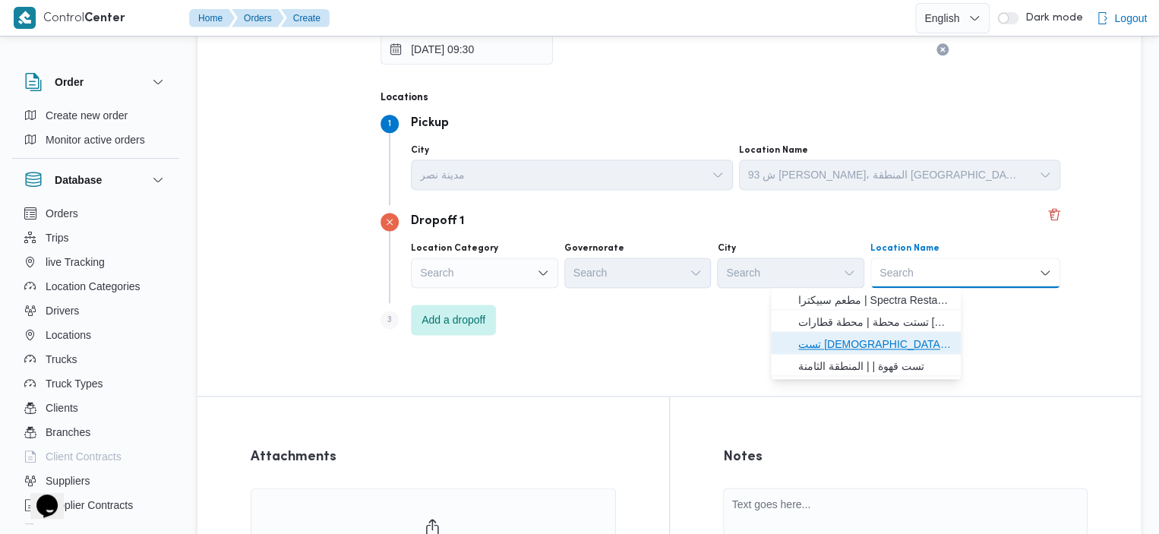
click at [866, 342] on span "تست مسجد | | المحمدي" at bounding box center [874, 344] width 153 height 18
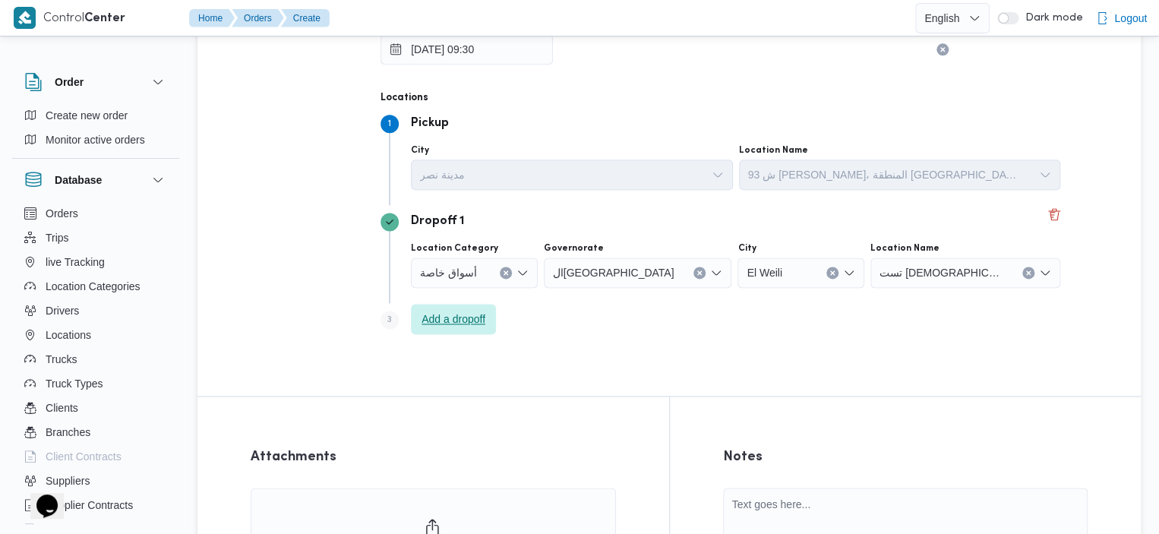
click at [431, 330] on span "Add a dropoff" at bounding box center [453, 319] width 85 height 30
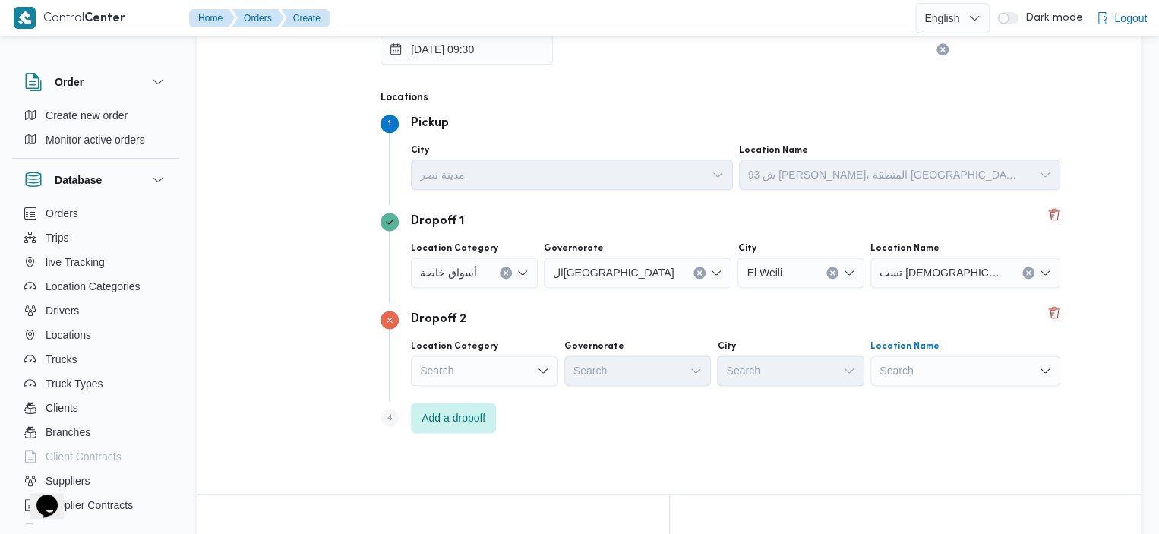
click at [910, 288] on div "Search" at bounding box center [965, 272] width 190 height 30
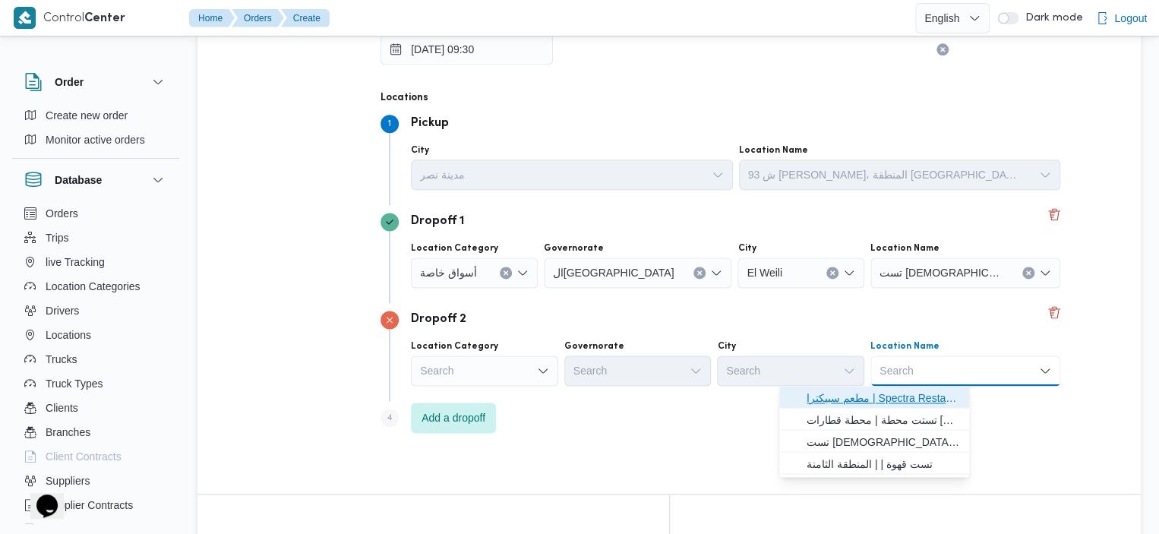
click at [877, 394] on span "مطعم سبيكترا | Spectra Restaurant (Shooting Club Branch) | الدقي" at bounding box center [882, 398] width 153 height 18
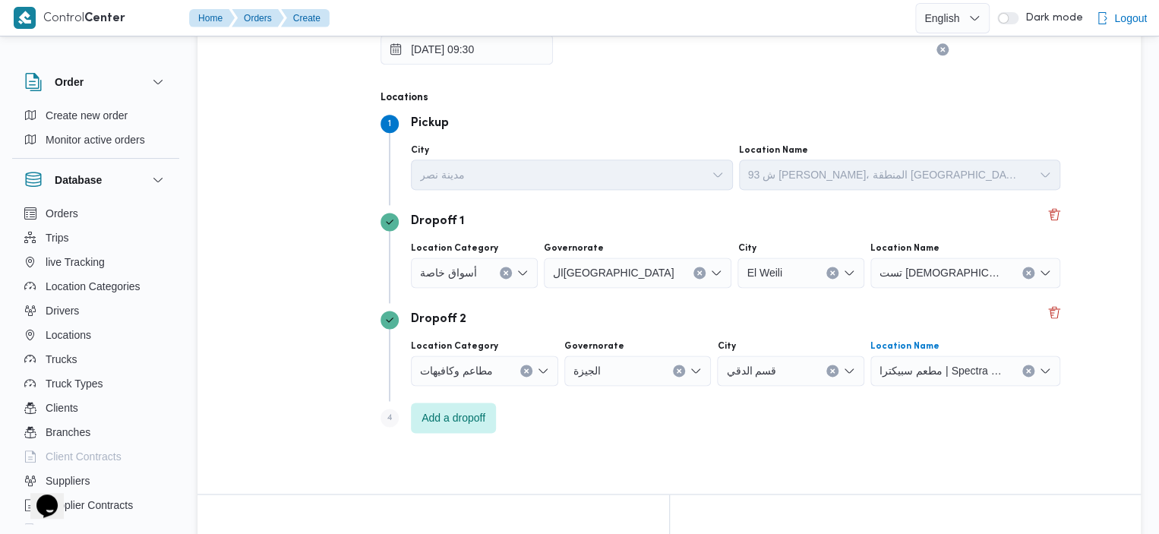
scroll to position [1224, 0]
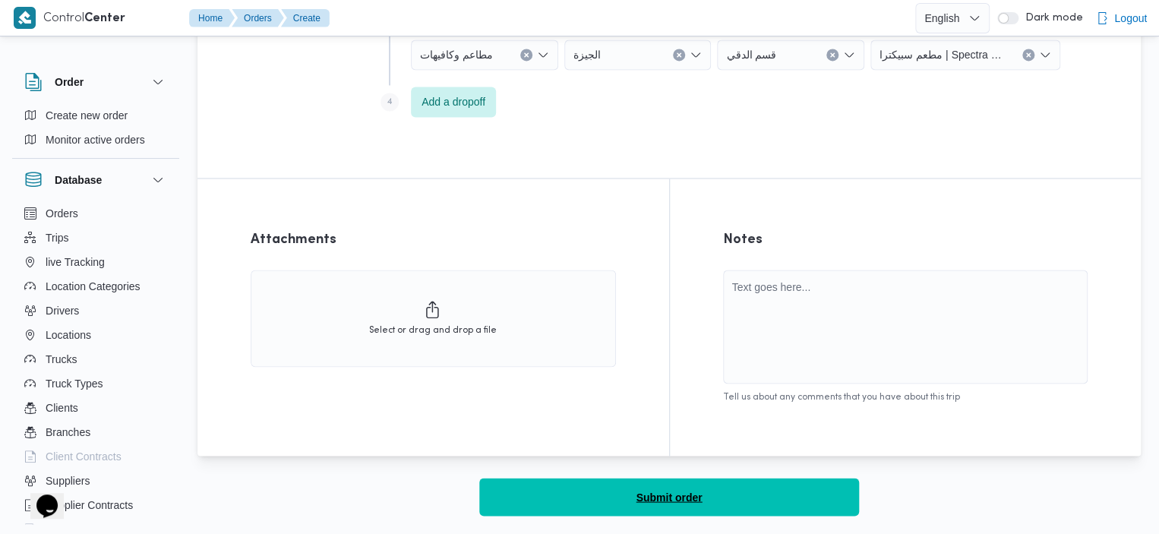
click at [781, 496] on button "Submit order" at bounding box center [669, 497] width 380 height 38
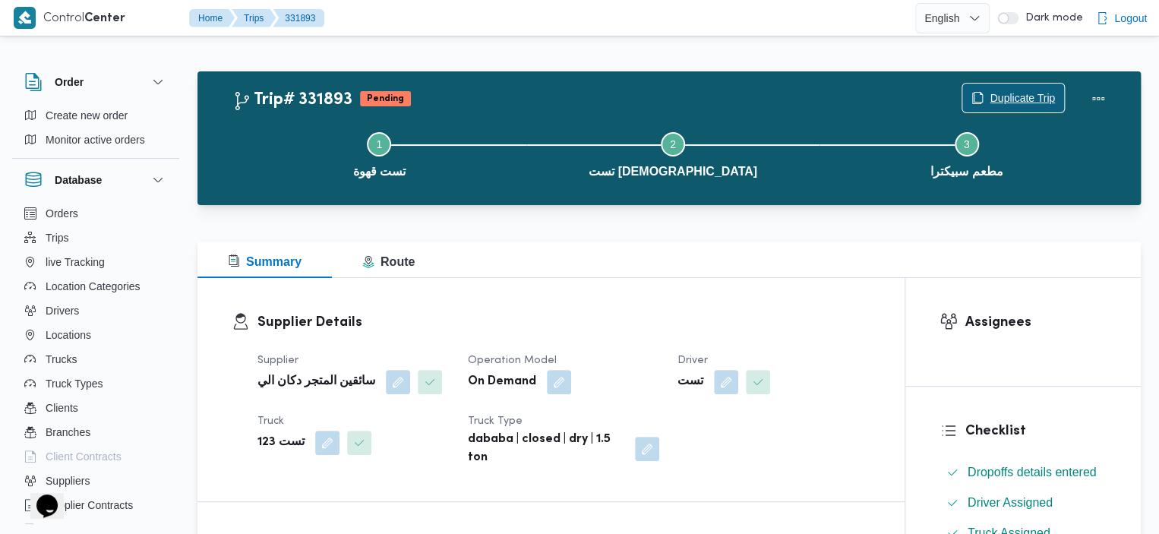
click at [1029, 99] on span "Duplicate Trip" at bounding box center [1021, 98] width 65 height 18
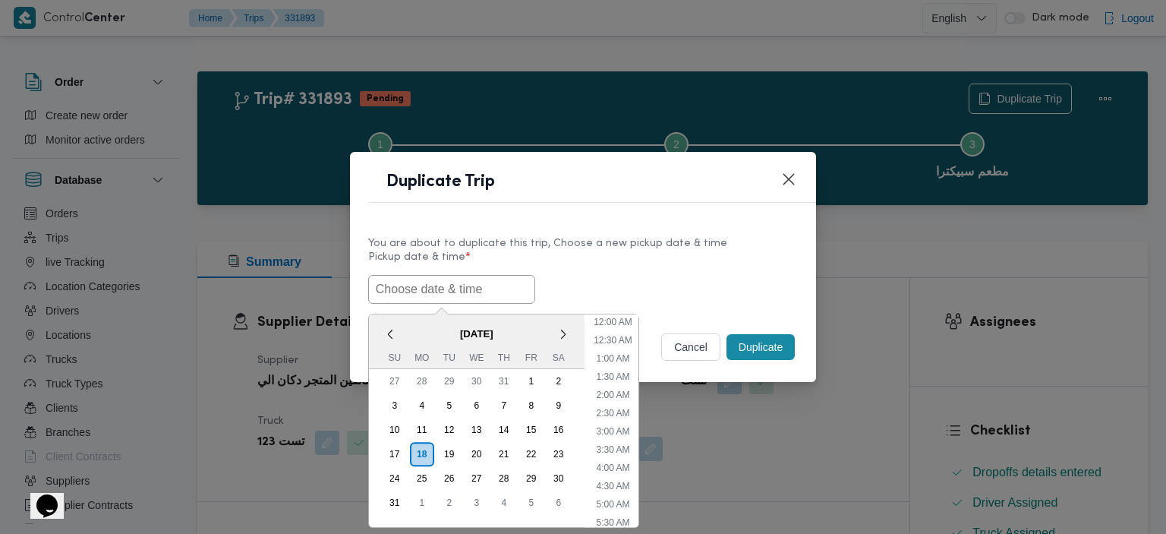
click at [498, 297] on input "text" at bounding box center [451, 289] width 167 height 29
click at [448, 454] on div "19" at bounding box center [449, 454] width 29 height 29
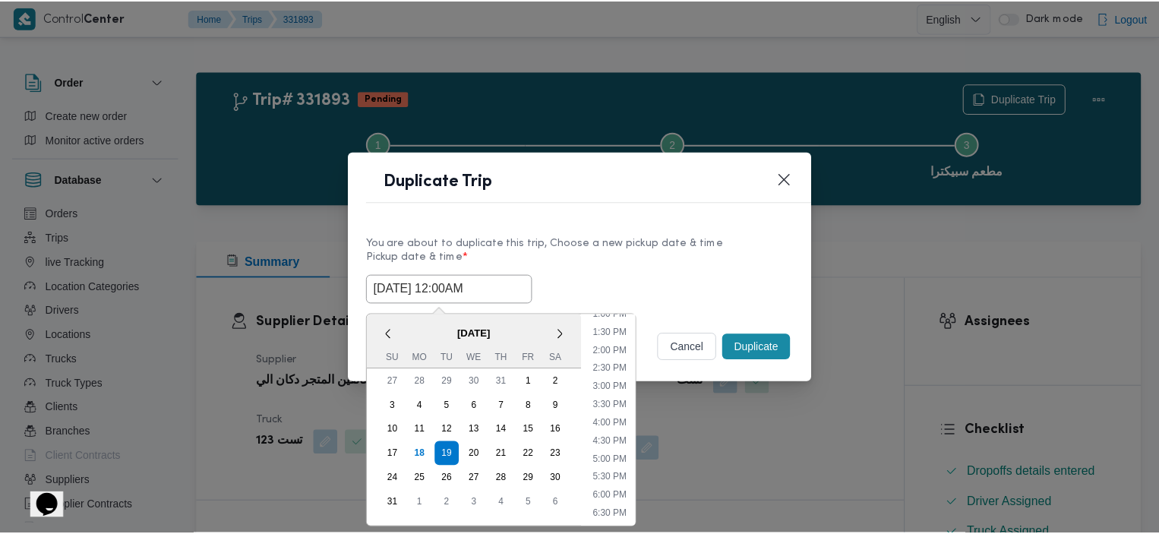
scroll to position [299, 0]
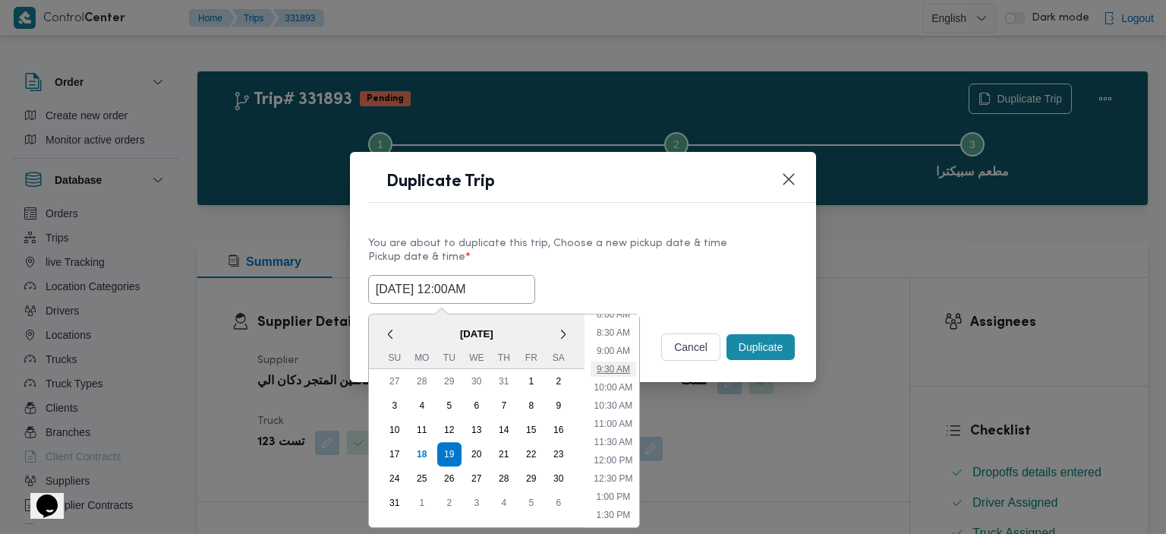
click at [601, 364] on li "9:30 AM" at bounding box center [614, 368] width 46 height 15
type input "19/08/2025 9:30AM"
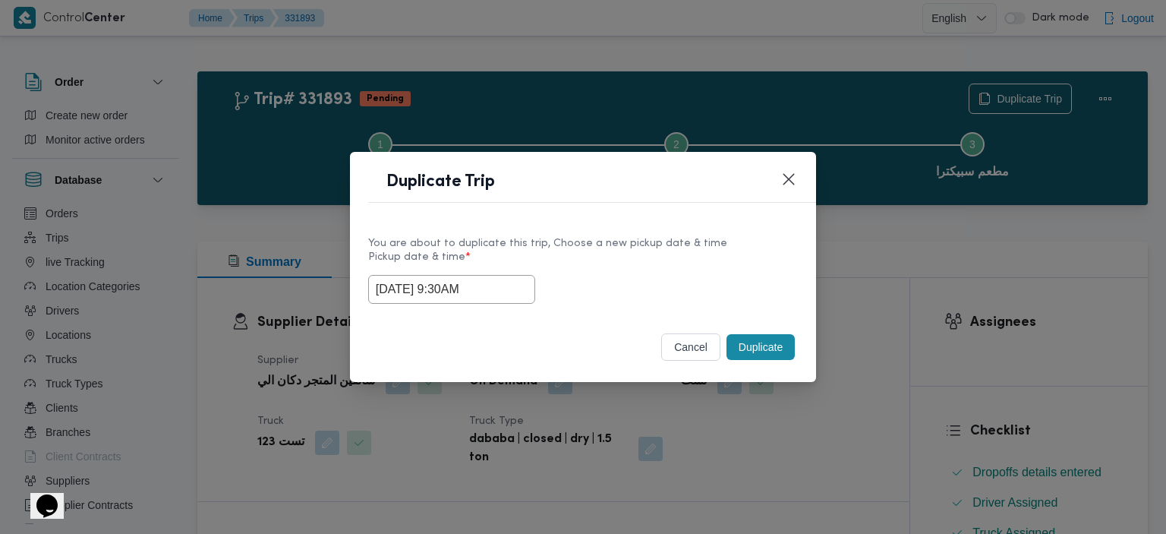
click at [759, 344] on button "Duplicate" at bounding box center [761, 347] width 68 height 26
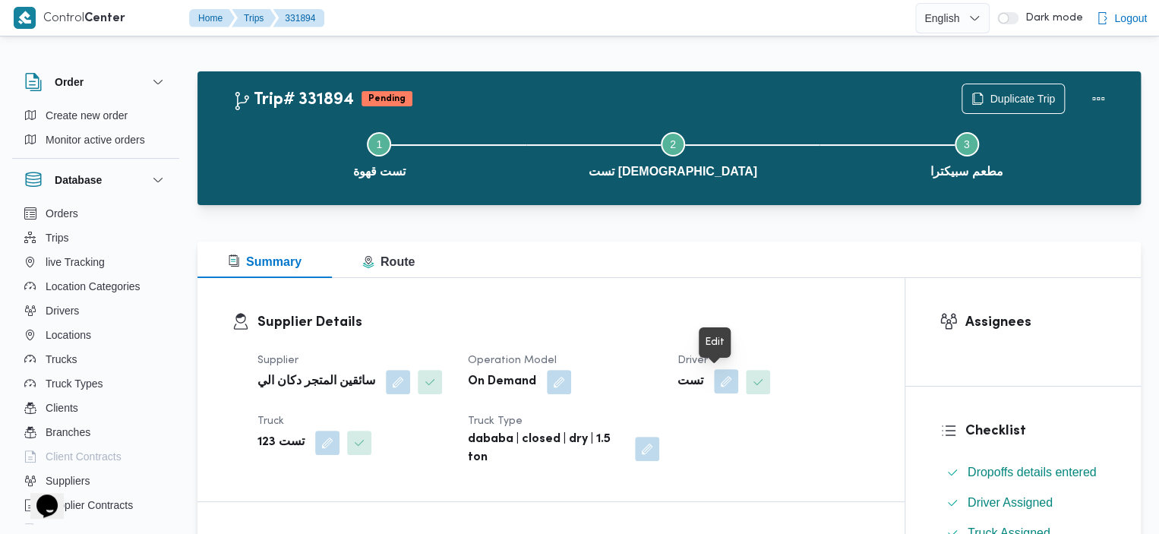
click at [716, 390] on button "button" at bounding box center [726, 381] width 24 height 24
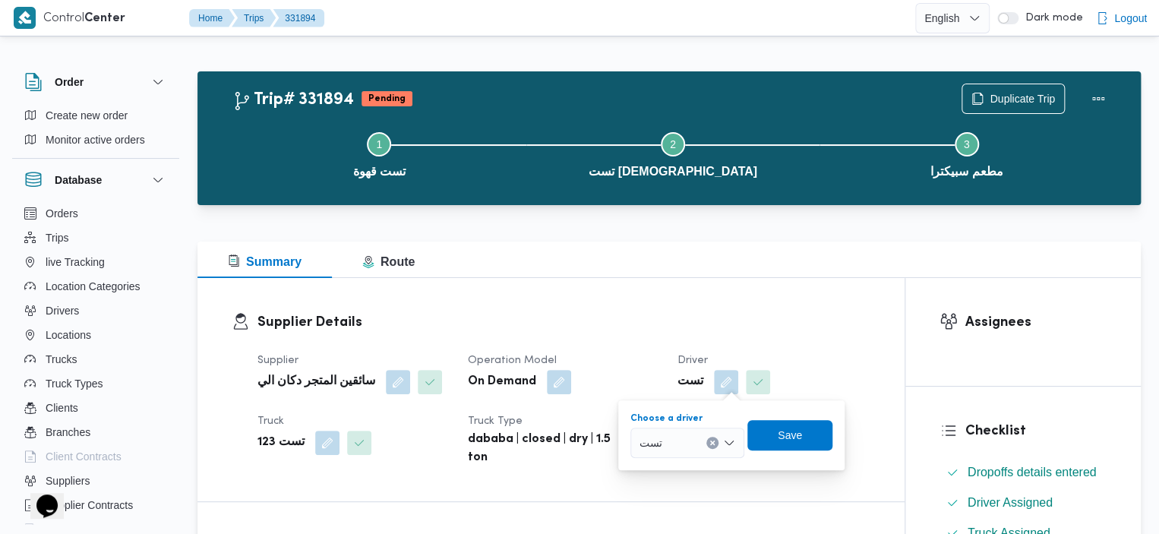
click at [711, 443] on icon "Clear input" at bounding box center [712, 443] width 6 height 6
type input "تس"
click at [680, 415] on mark "تس" at bounding box center [677, 415] width 12 height 12
click at [790, 437] on span "Save" at bounding box center [790, 434] width 24 height 18
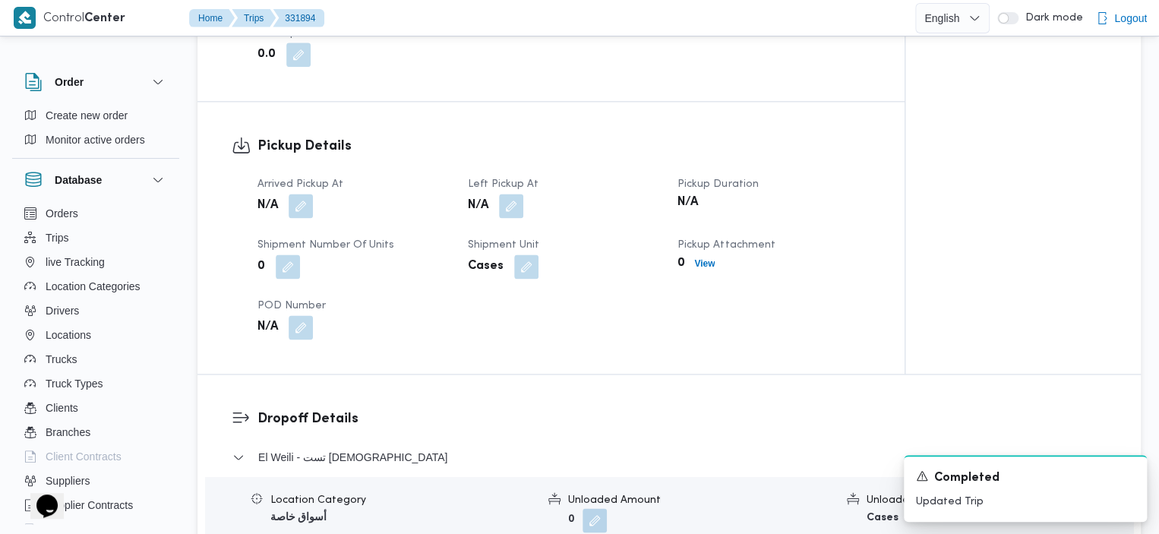
scroll to position [1401, 0]
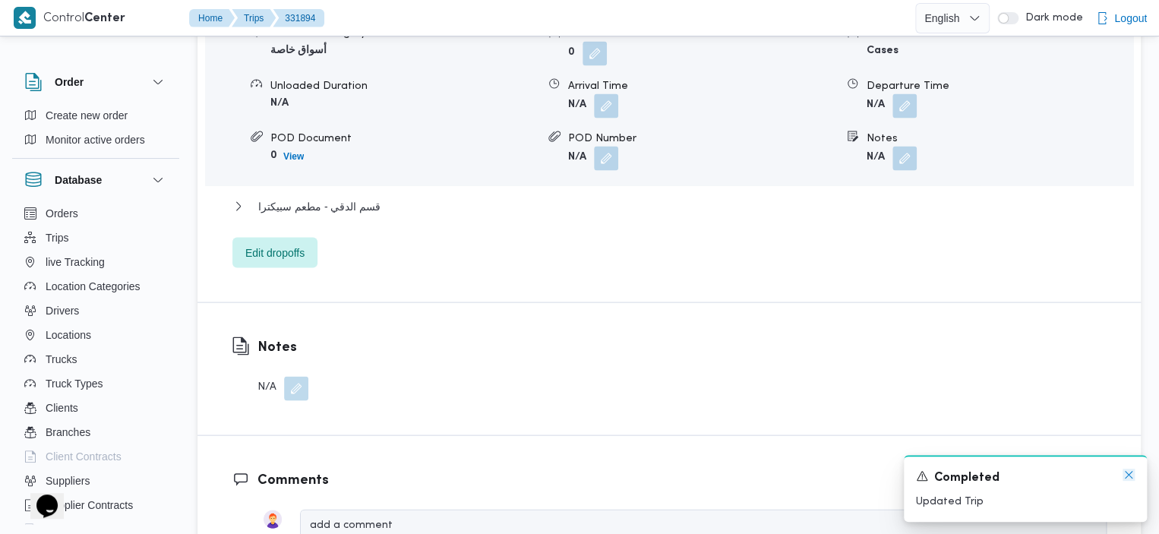
click at [1131, 472] on icon "Dismiss toast" at bounding box center [1129, 475] width 8 height 8
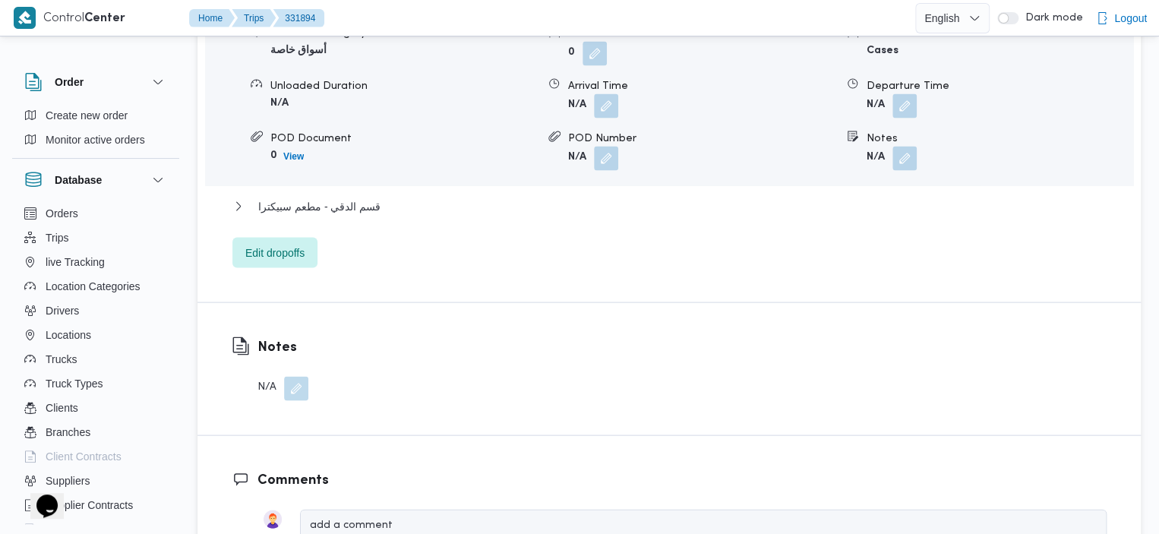
scroll to position [1868, 0]
